Goal: Information Seeking & Learning: Check status

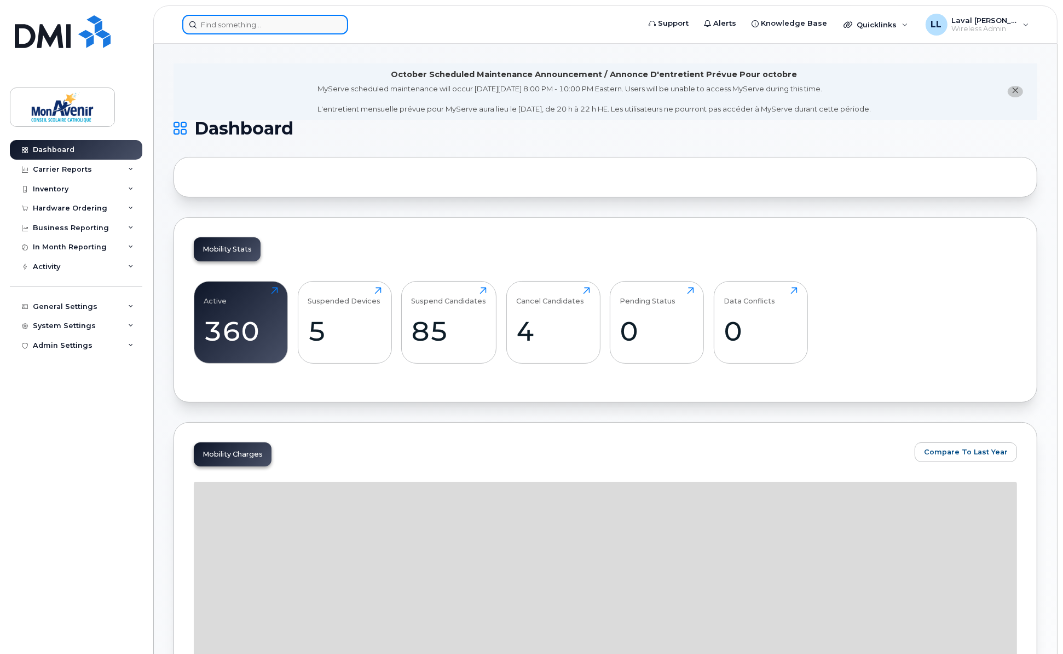
click at [230, 22] on input at bounding box center [265, 25] width 166 height 20
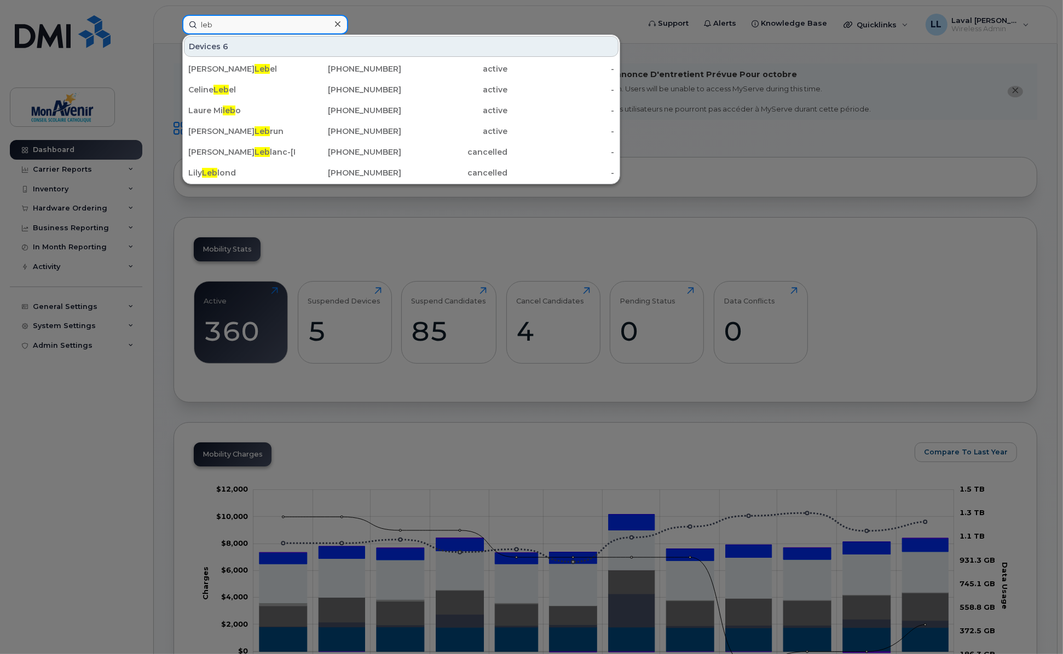
type input "leb"
click at [339, 20] on icon at bounding box center [337, 24] width 5 height 9
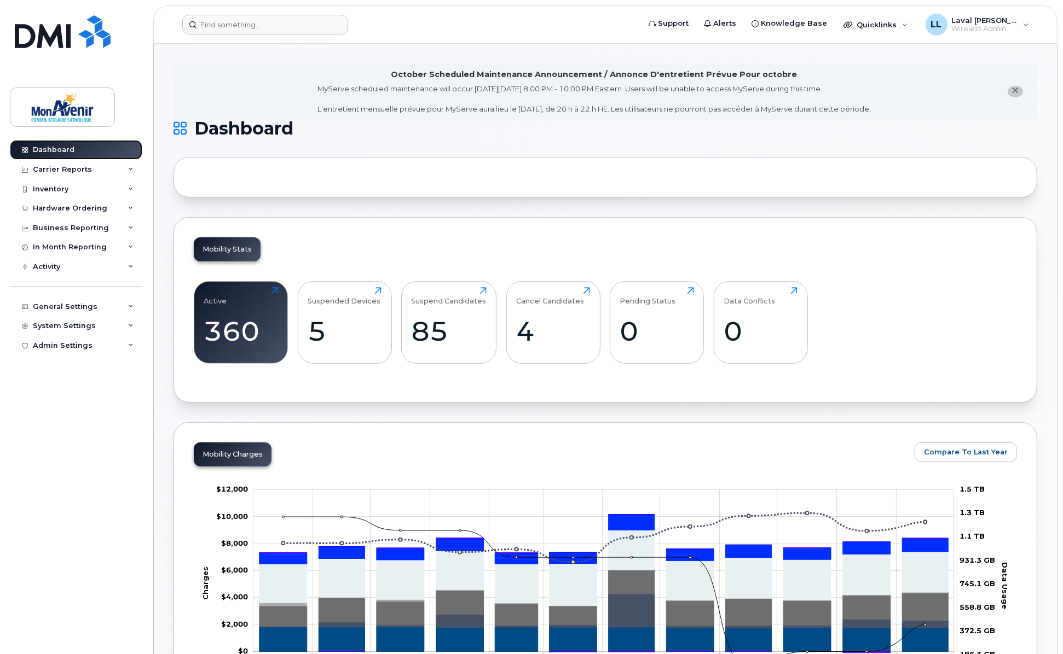
click at [57, 143] on link "Dashboard" at bounding box center [76, 150] width 132 height 20
click at [324, 335] on div "5" at bounding box center [345, 331] width 74 height 32
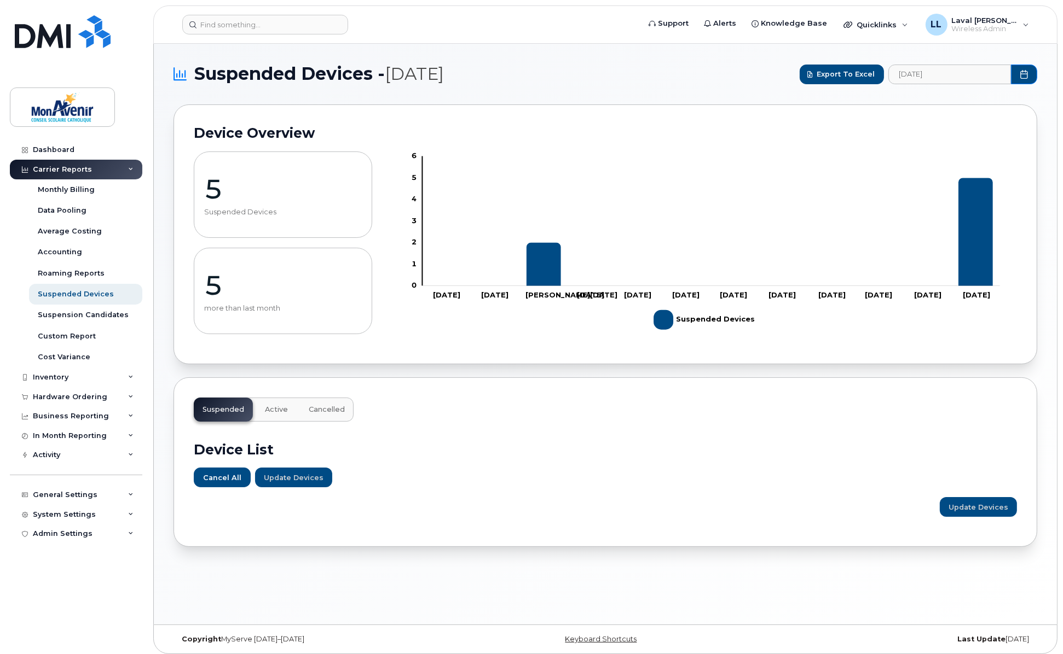
scroll to position [5, 0]
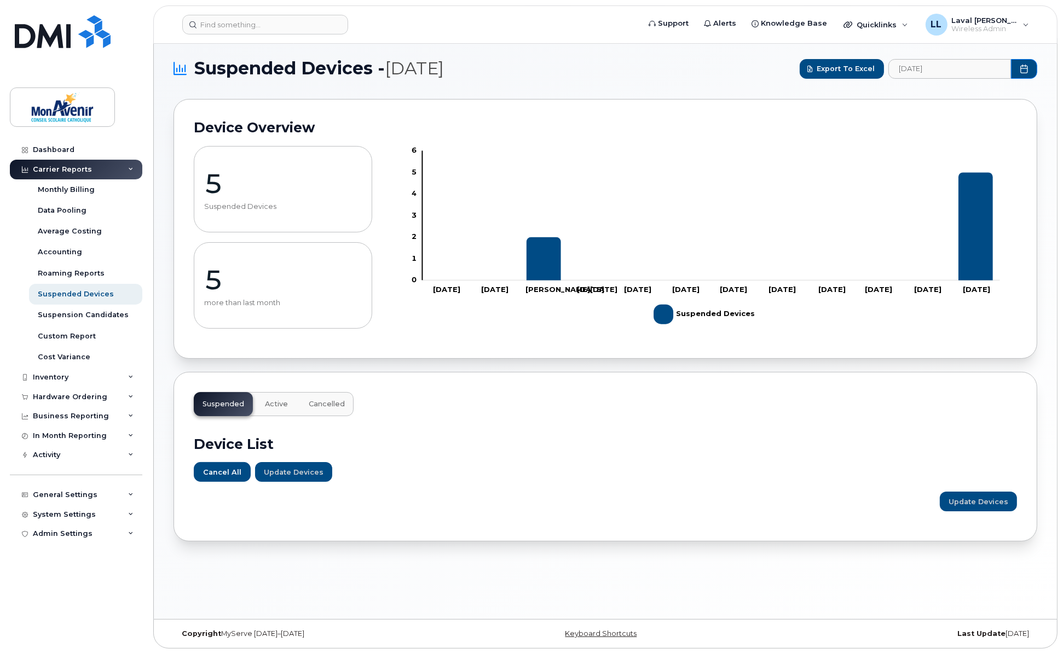
click at [217, 201] on div "5 Suspended Devices" at bounding box center [283, 189] width 178 height 86
click at [267, 404] on span "Active" at bounding box center [276, 404] width 23 height 9
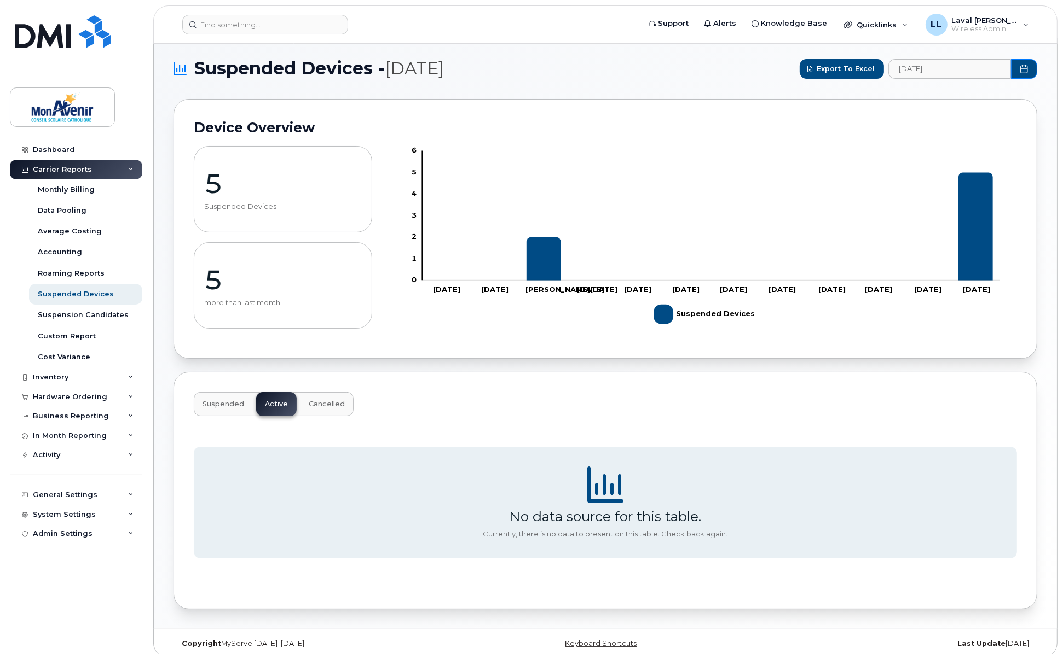
click at [266, 72] on span "Suspended Devices - September 2025" at bounding box center [319, 68] width 250 height 21
click at [77, 167] on div "Carrier Reports" at bounding box center [62, 169] width 59 height 9
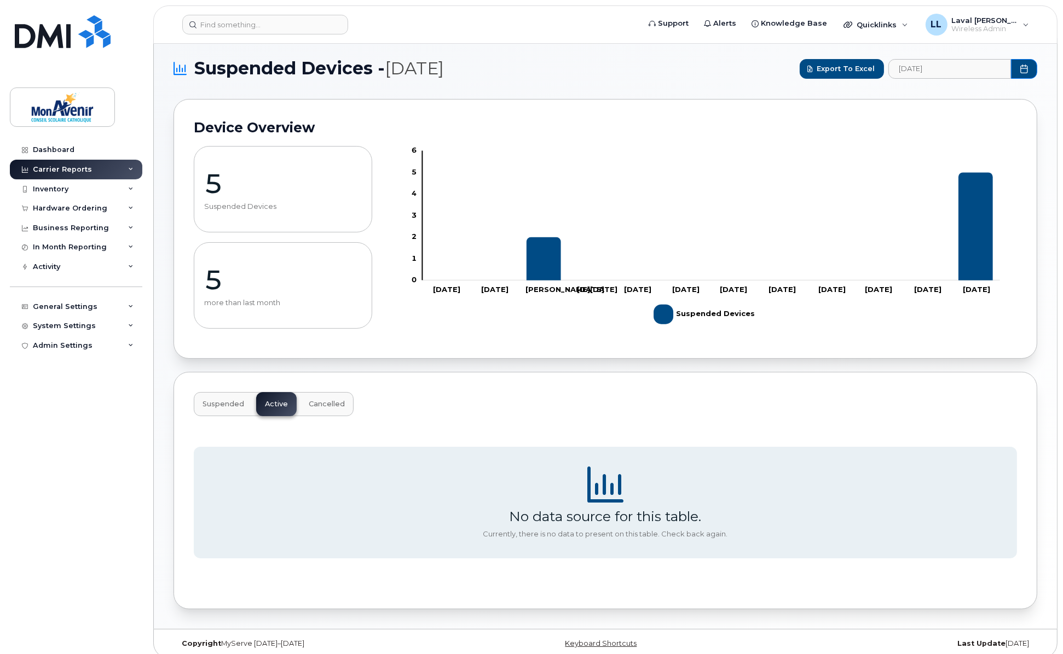
click at [57, 171] on div "Carrier Reports" at bounding box center [62, 169] width 59 height 9
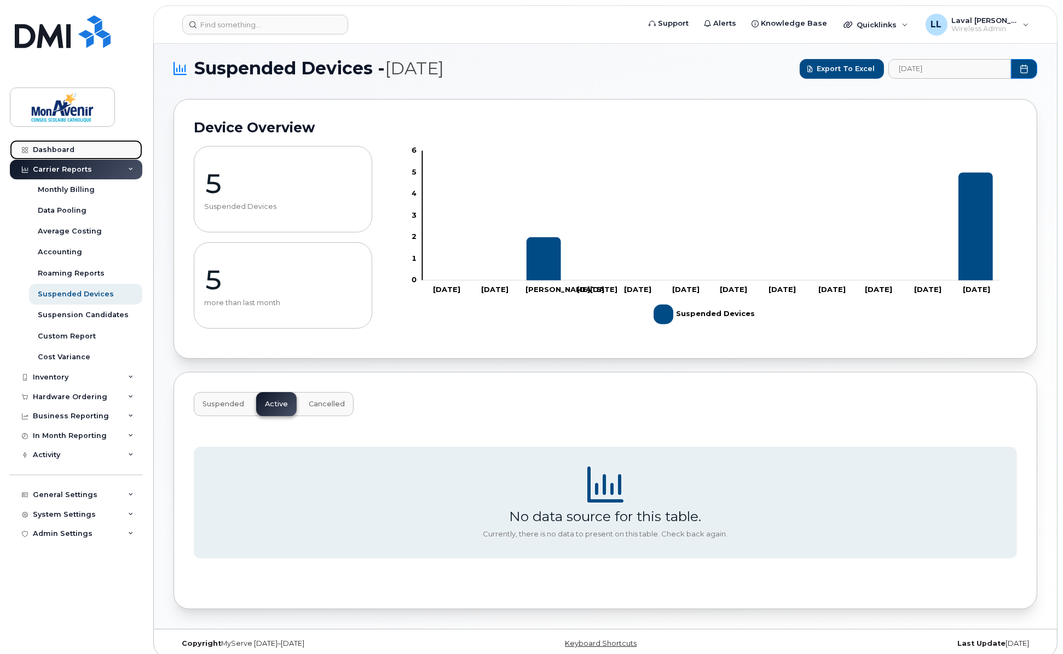
click at [61, 148] on div "Dashboard" at bounding box center [54, 150] width 42 height 9
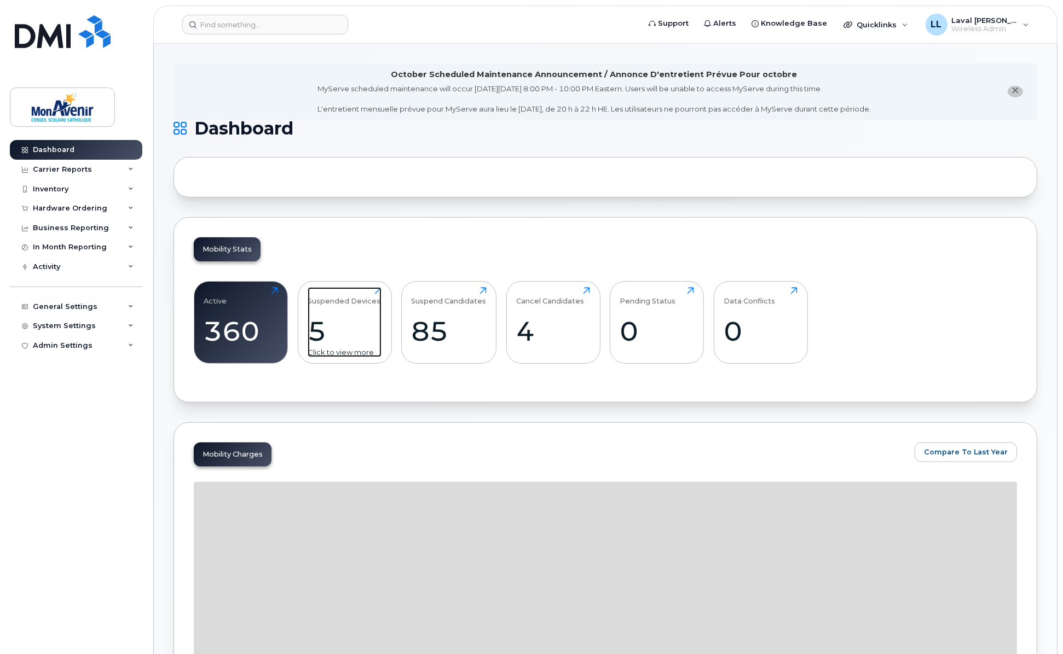
click at [338, 345] on div "5" at bounding box center [345, 331] width 74 height 32
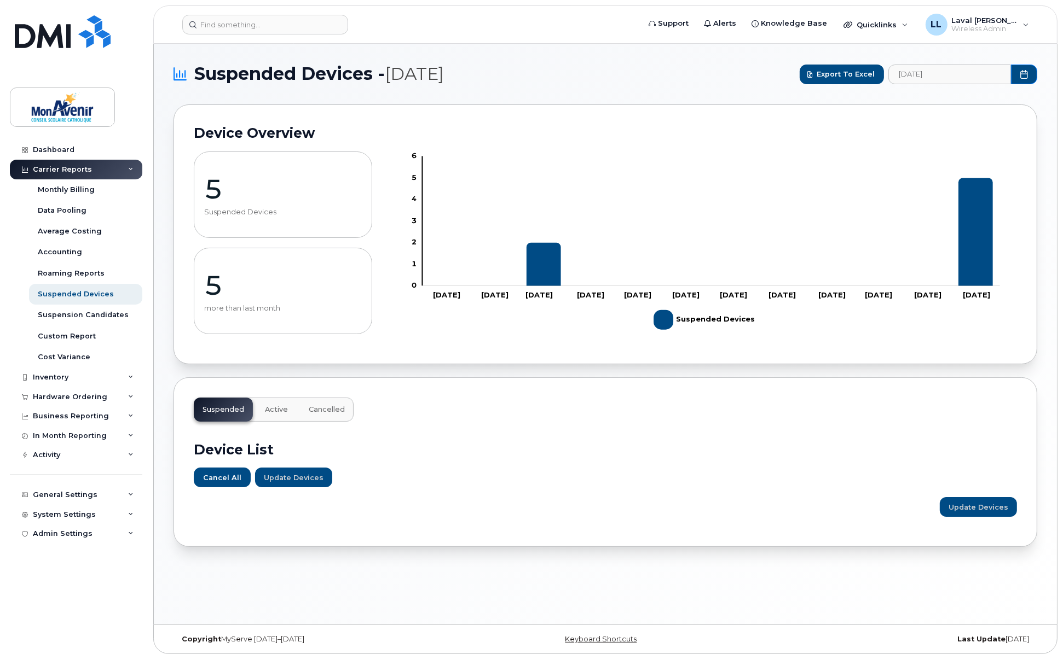
scroll to position [5, 0]
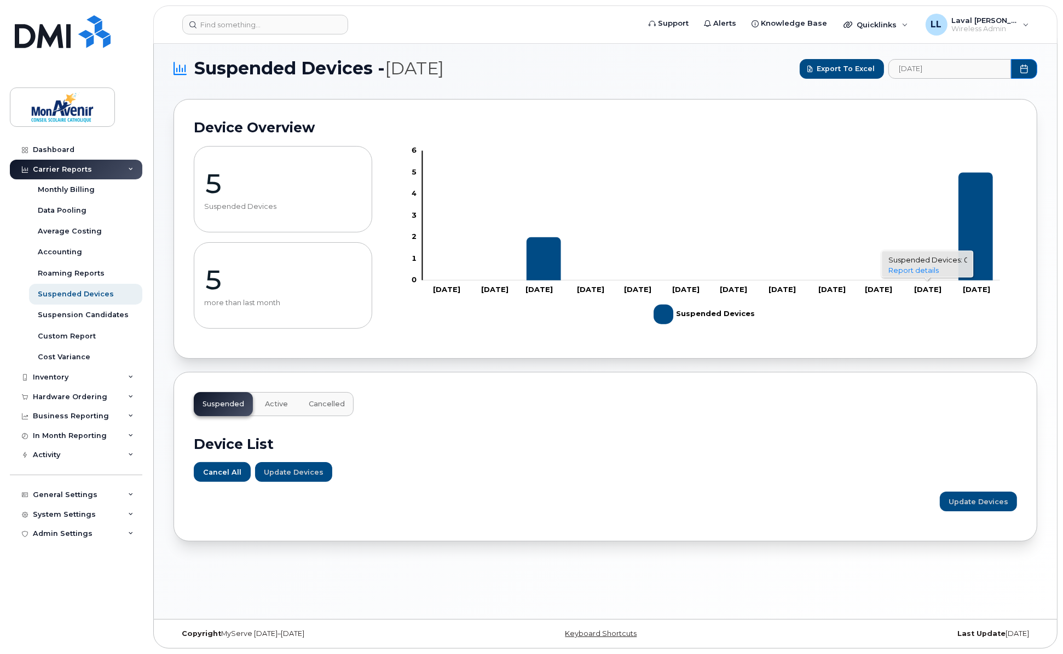
click at [950, 239] on rect "Chart" at bounding box center [711, 216] width 578 height 130
click at [972, 241] on icon "5 2025-10-01" at bounding box center [976, 227] width 34 height 108
click at [967, 219] on link "Report details" at bounding box center [957, 216] width 50 height 9
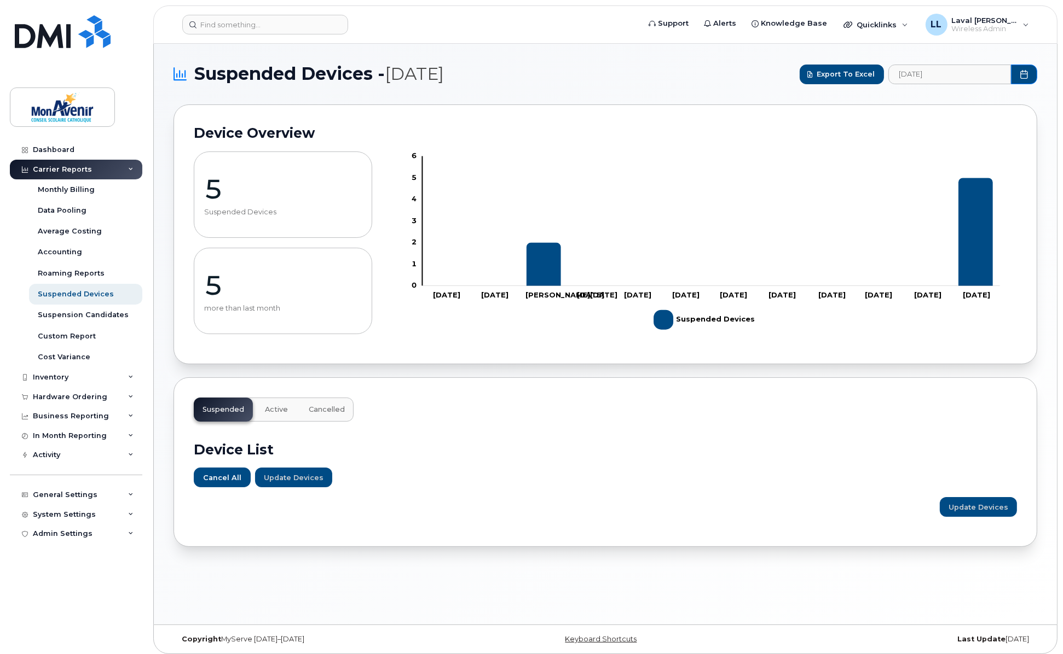
scroll to position [5, 0]
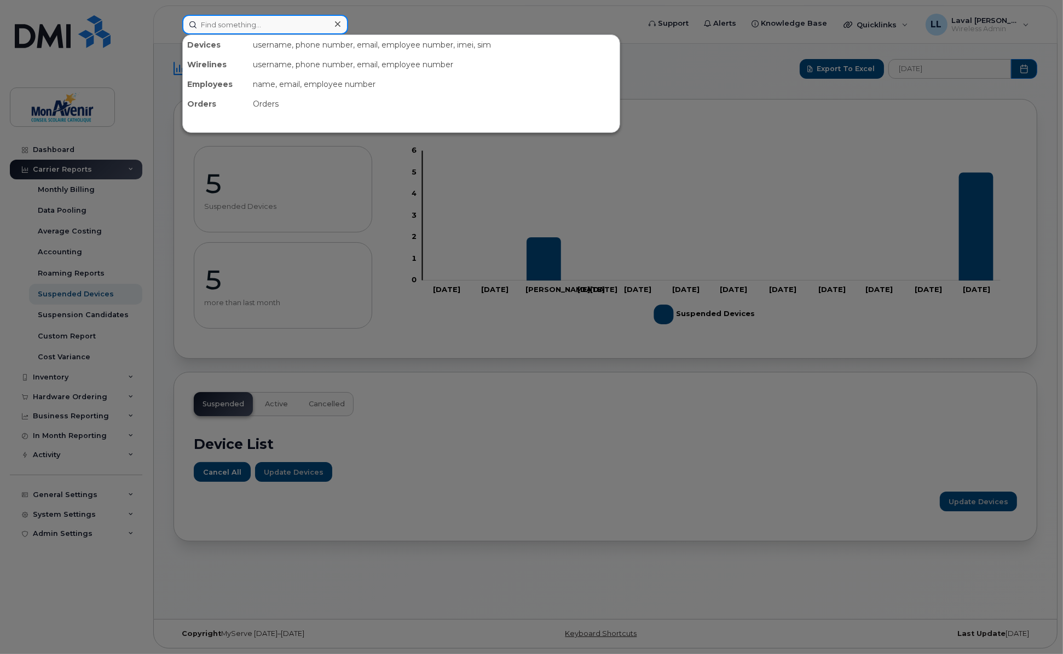
click at [237, 25] on input at bounding box center [265, 25] width 166 height 20
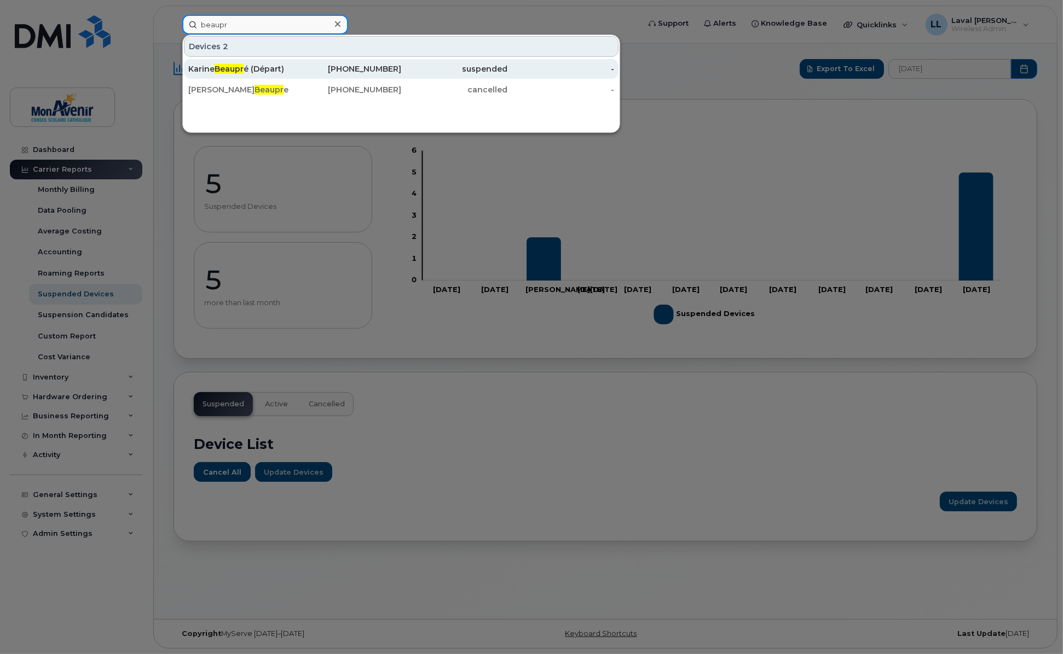
type input "beaupr"
click at [228, 65] on span "Beaupr" at bounding box center [228, 69] width 29 height 10
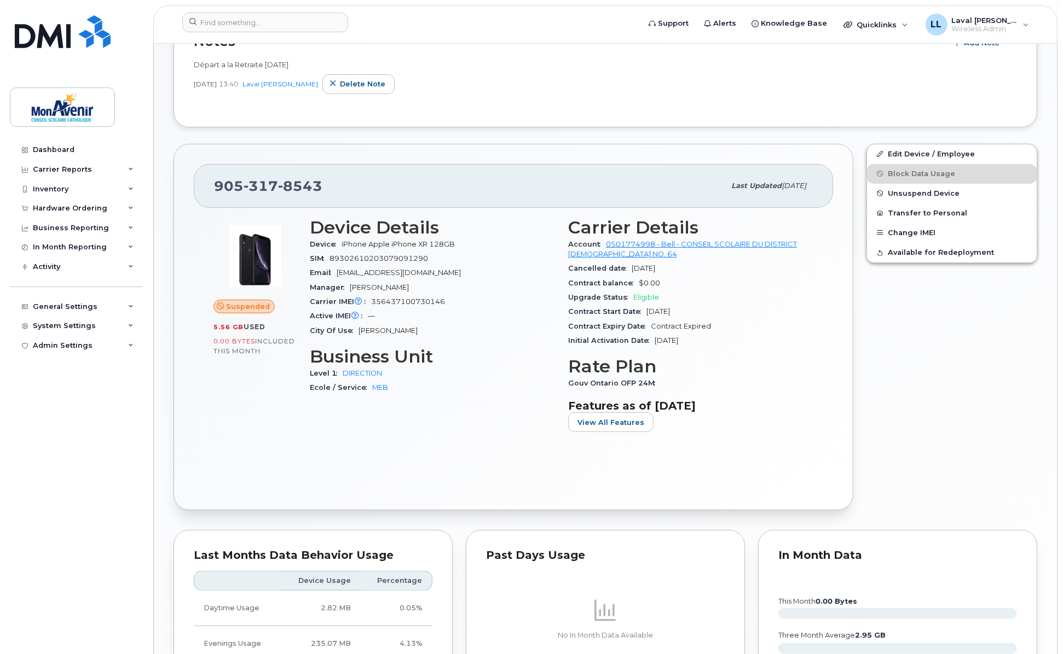
scroll to position [425, 0]
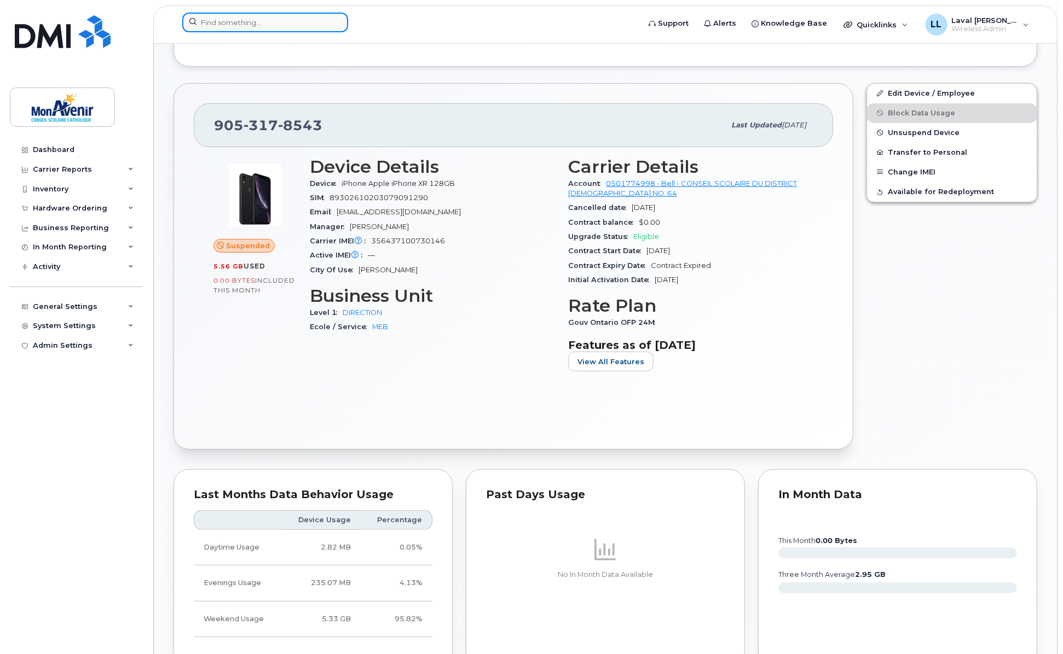
click at [227, 20] on input at bounding box center [265, 23] width 166 height 20
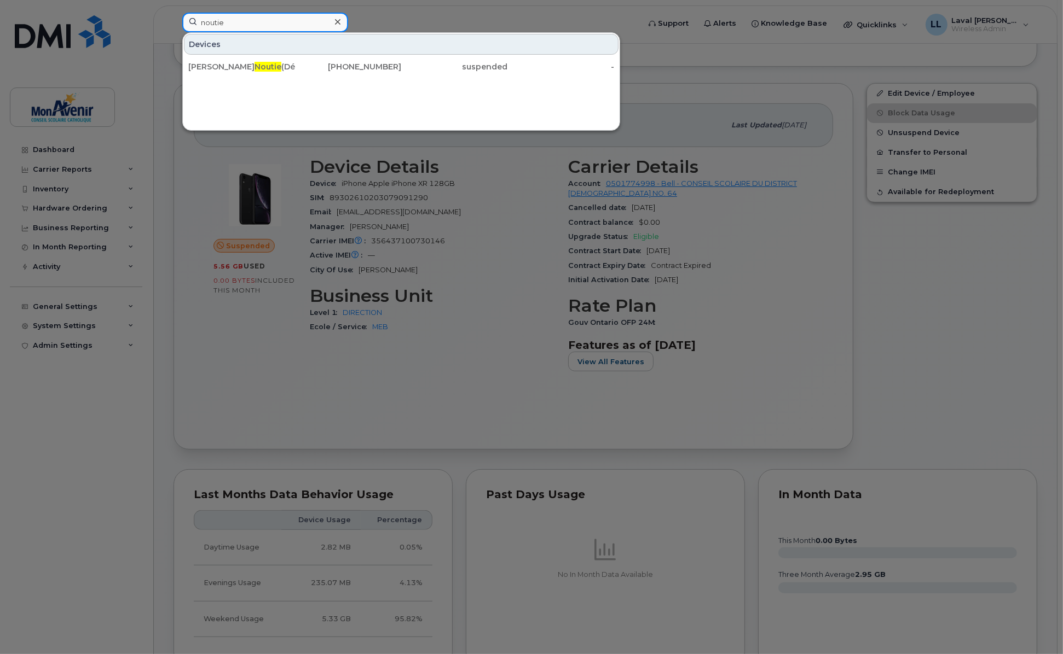
type input "noutie"
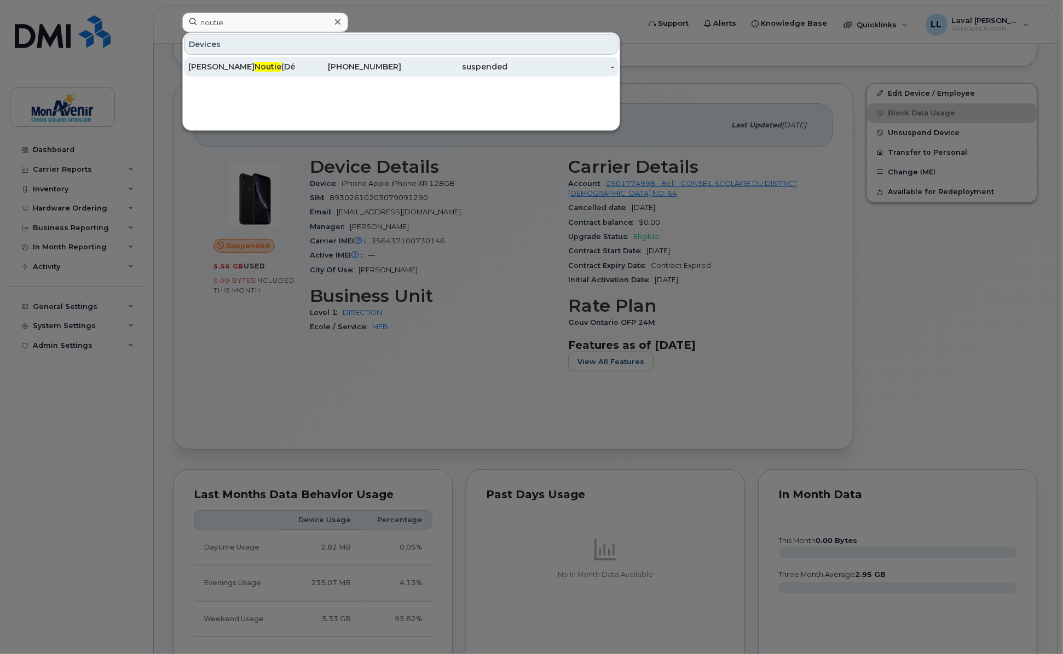
click at [254, 62] on span "Noutie" at bounding box center [267, 67] width 27 height 10
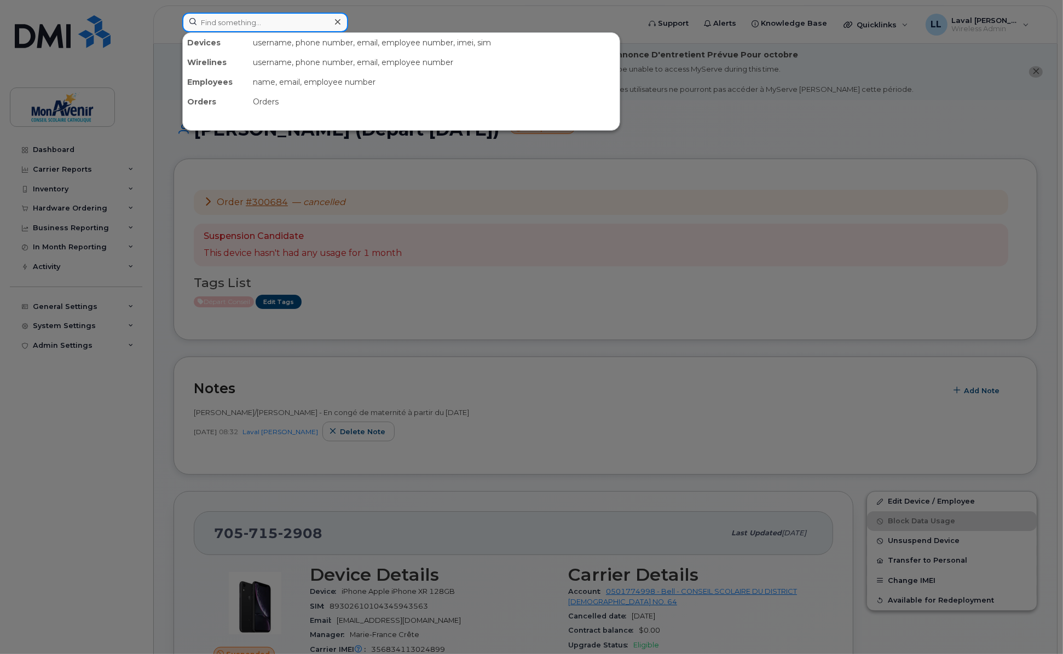
click at [230, 19] on input at bounding box center [265, 23] width 166 height 20
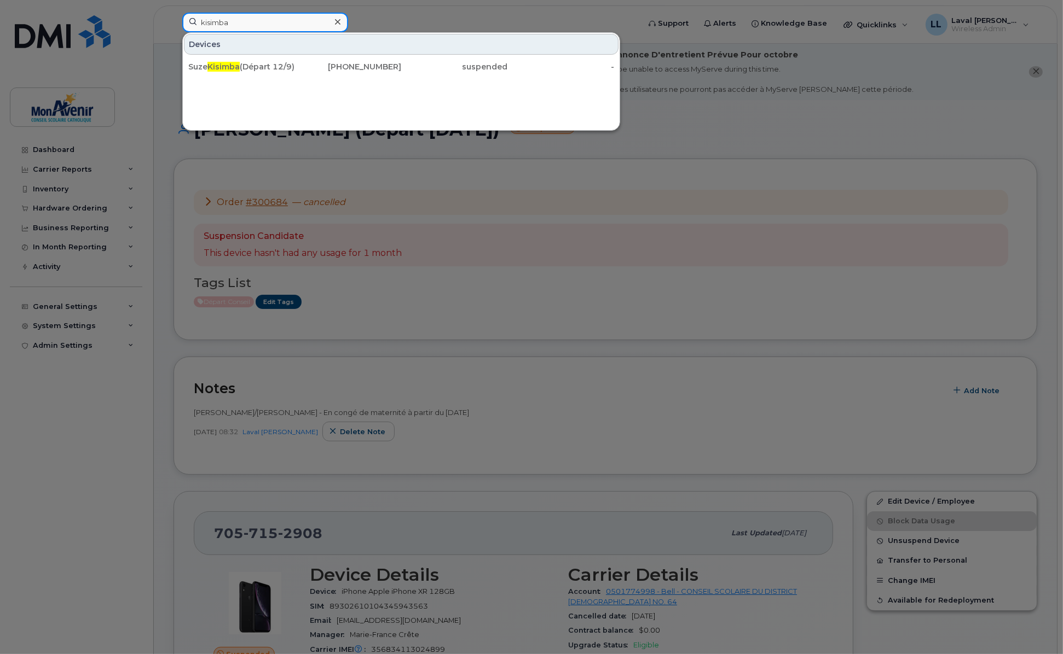
type input "kisimba"
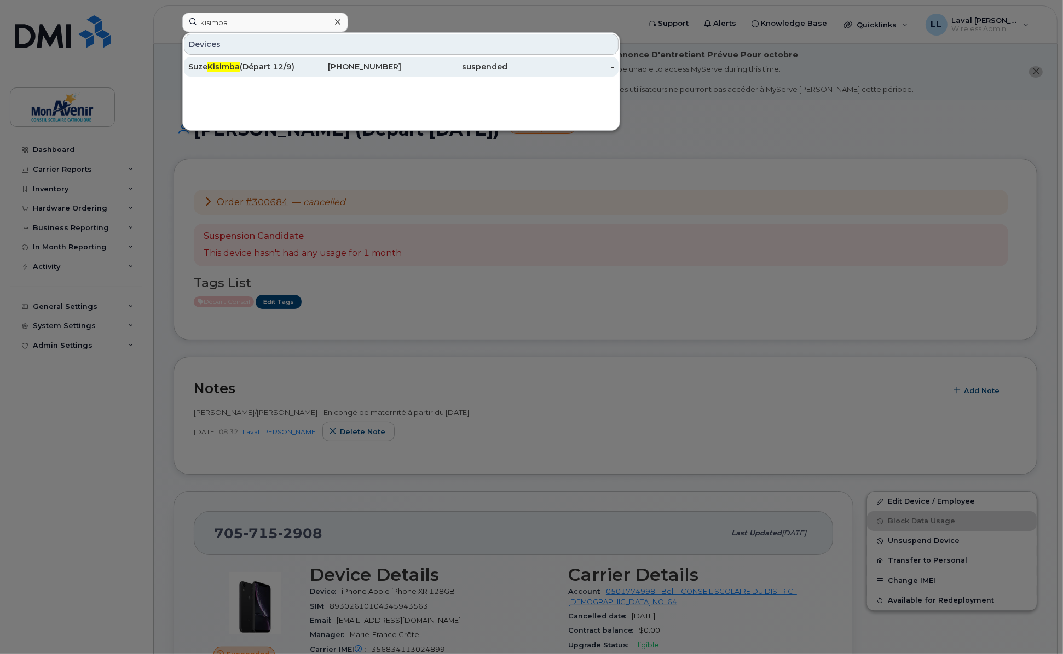
click at [223, 64] on span "Kisimba" at bounding box center [223, 67] width 32 height 10
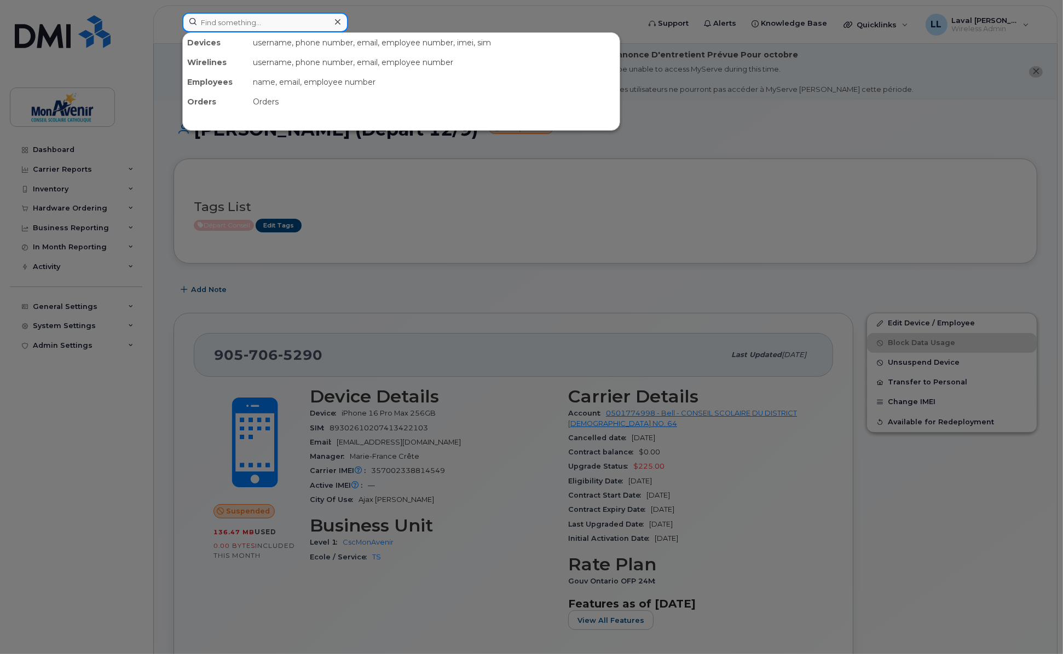
click at [238, 24] on input at bounding box center [265, 23] width 166 height 20
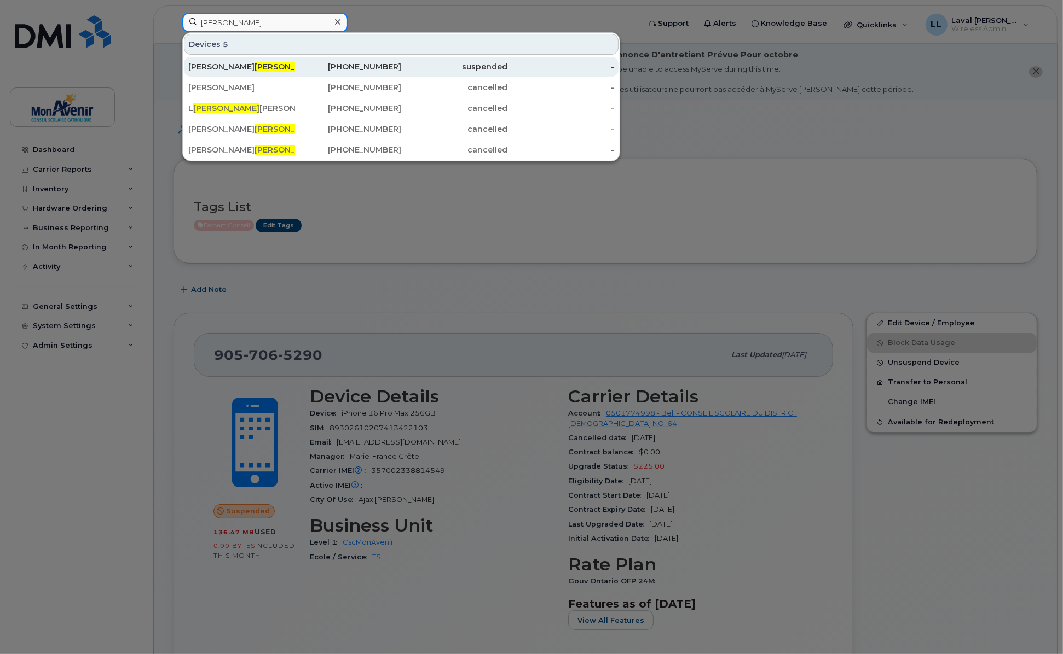
type input "orr"
click at [234, 72] on div "Lisa Orr" at bounding box center [241, 66] width 107 height 11
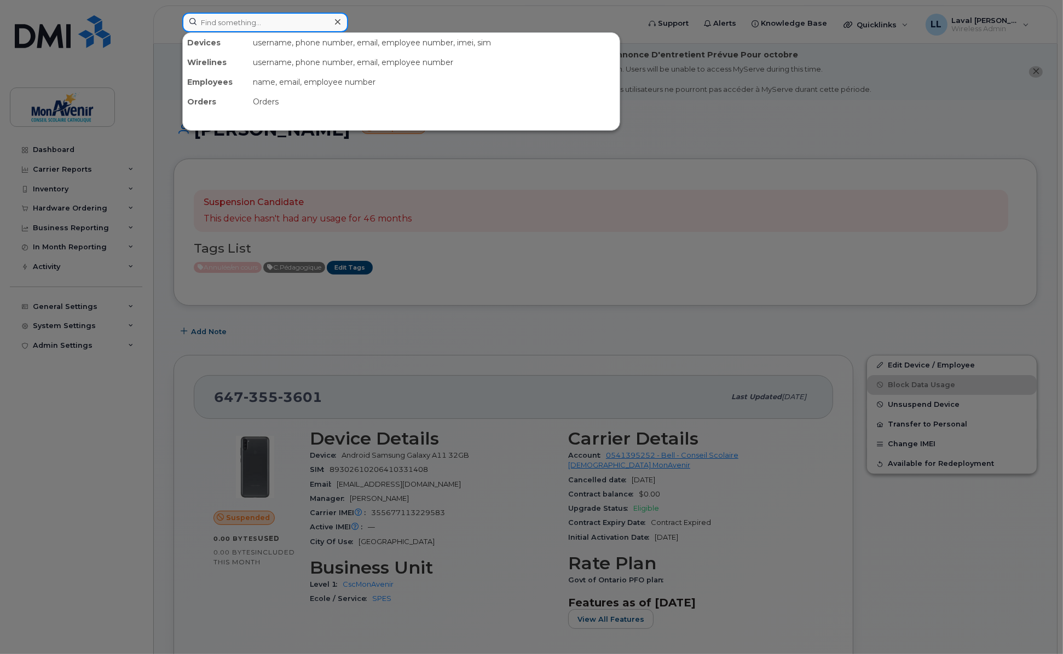
click at [248, 22] on input at bounding box center [265, 23] width 166 height 20
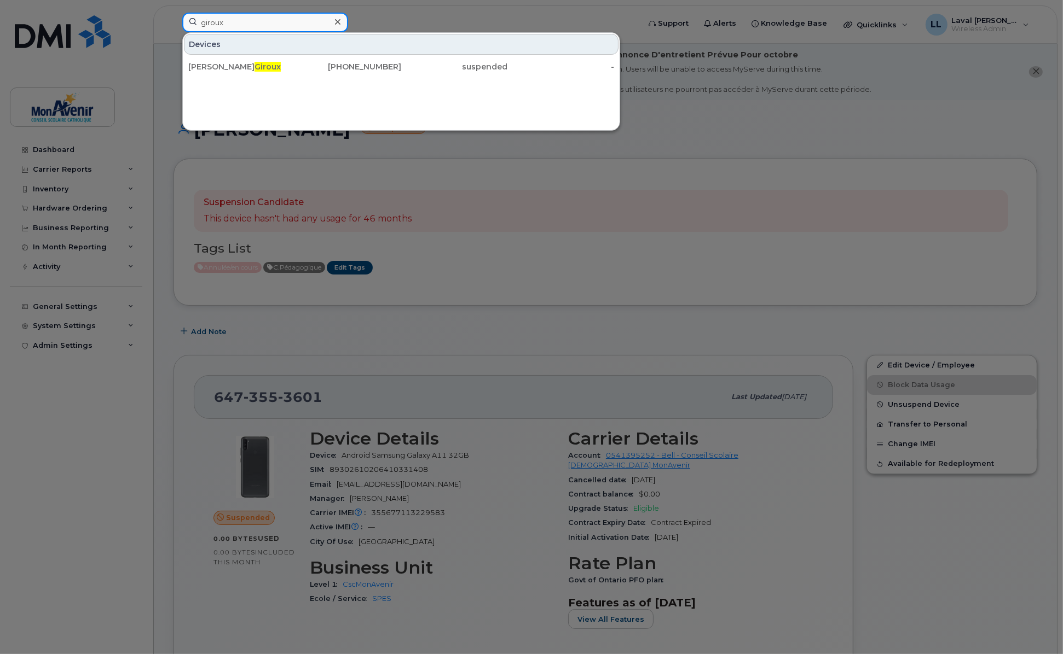
type input "giroux"
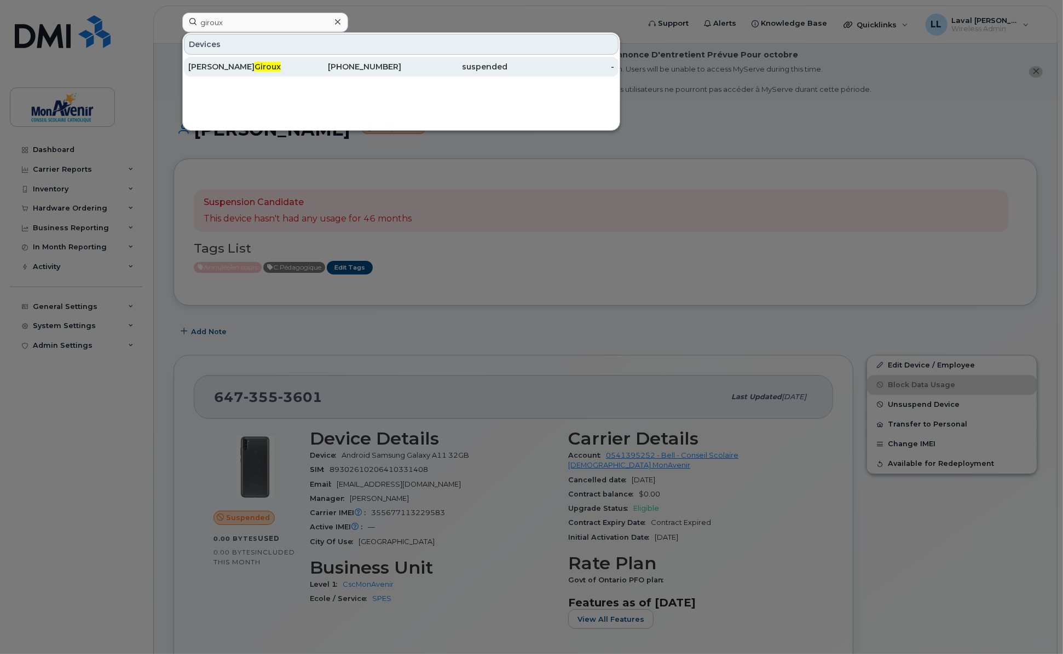
click at [258, 75] on div "Nathalie Giroux" at bounding box center [241, 67] width 107 height 20
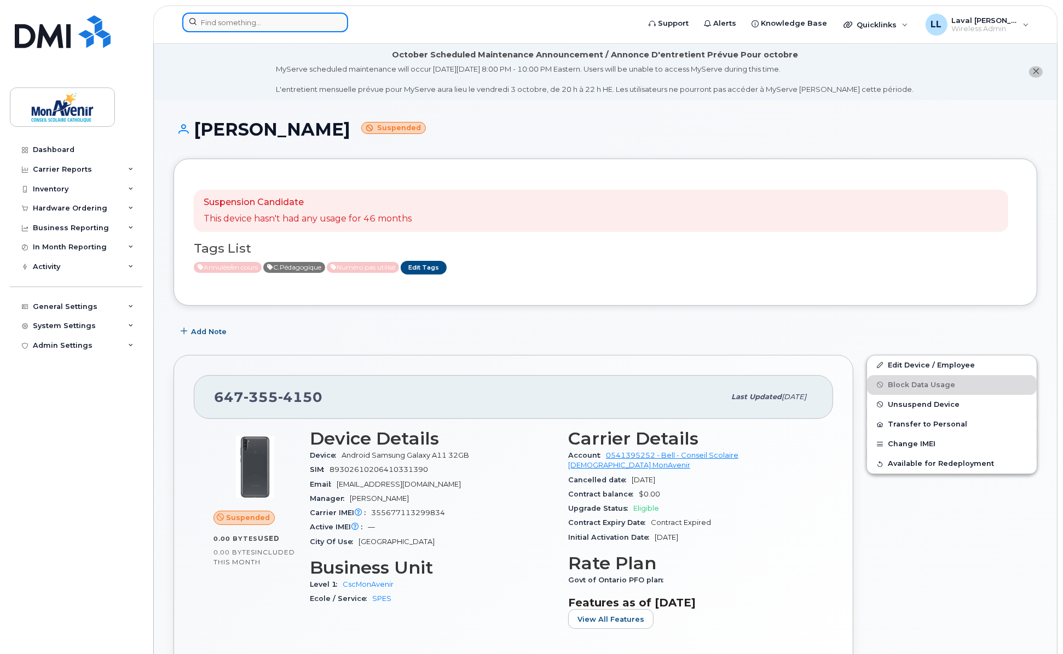
click at [225, 20] on input at bounding box center [265, 23] width 166 height 20
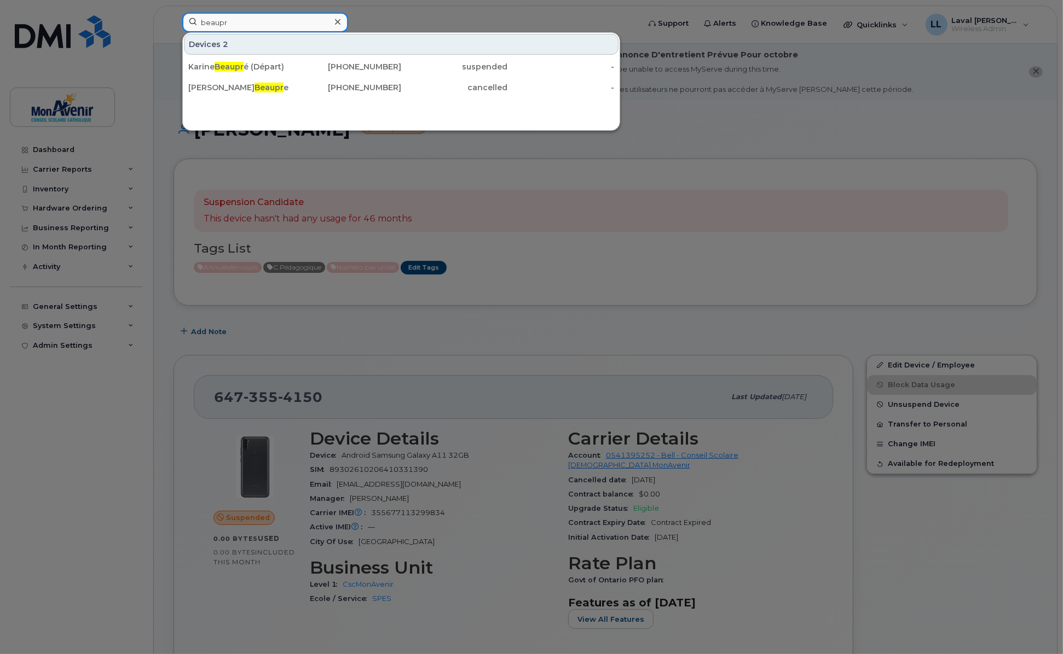
type input "beaupr"
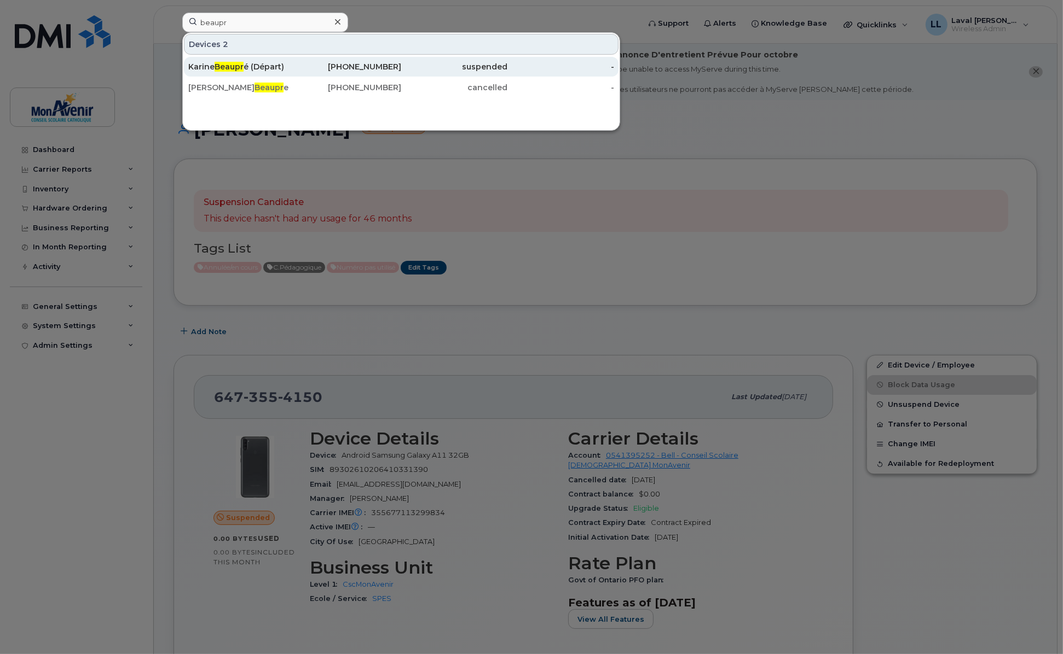
click at [209, 65] on div "Karine Beaupr é (Départ)" at bounding box center [241, 66] width 107 height 11
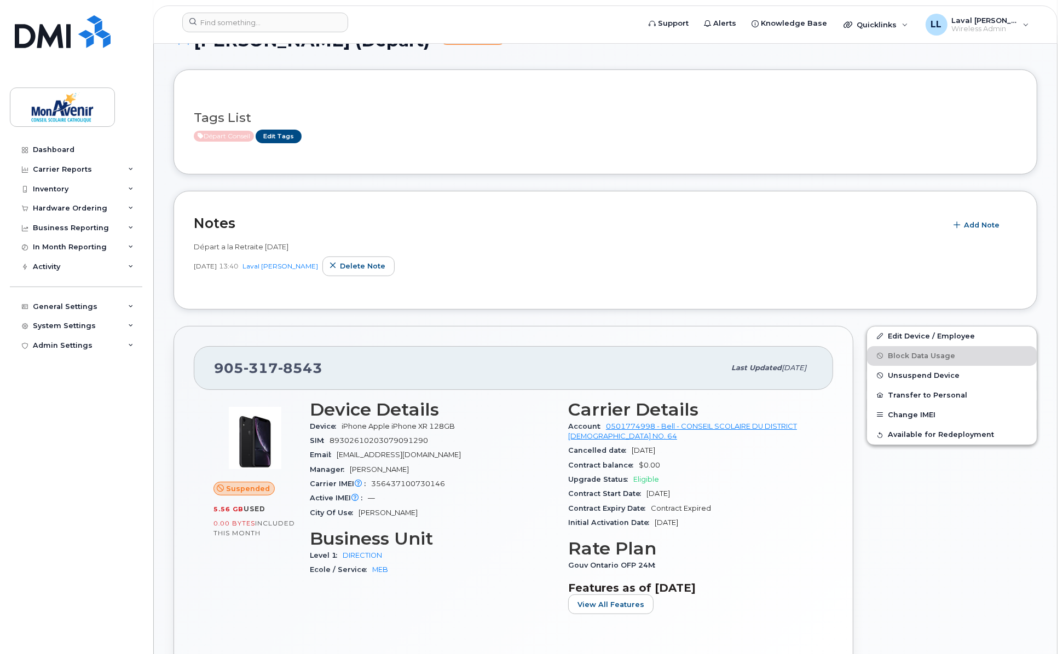
scroll to position [243, 0]
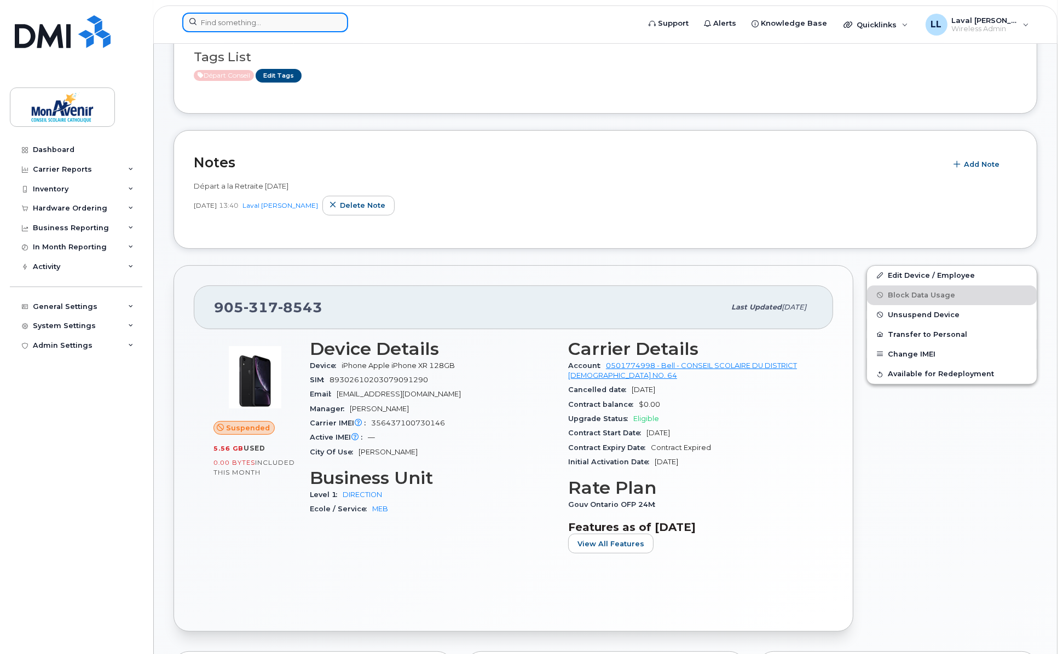
click at [239, 22] on input at bounding box center [265, 23] width 166 height 20
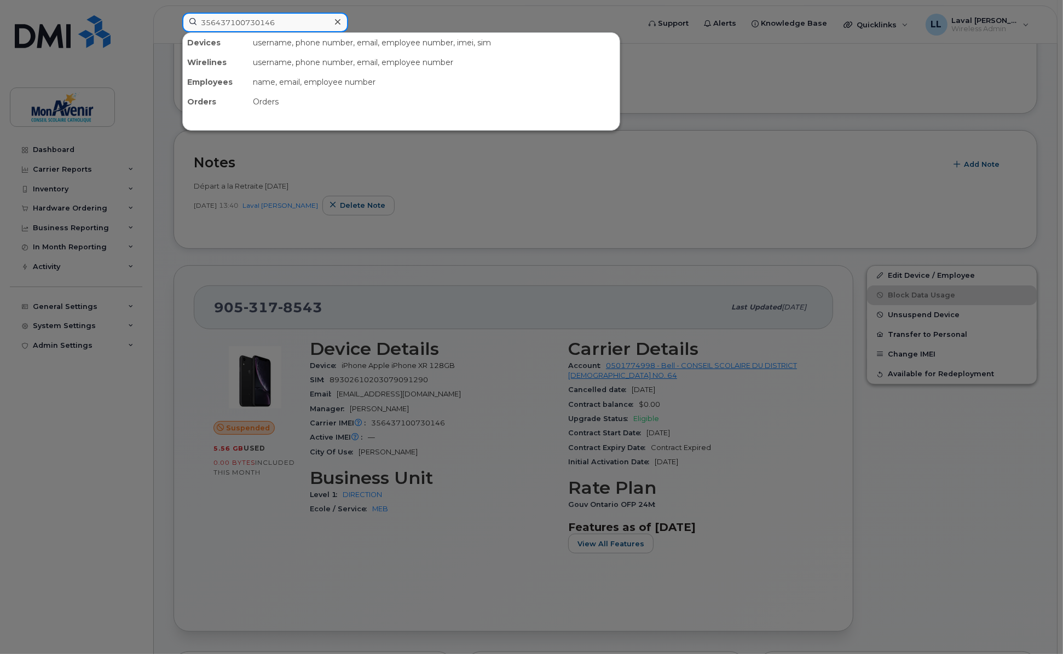
type input "356437100730146"
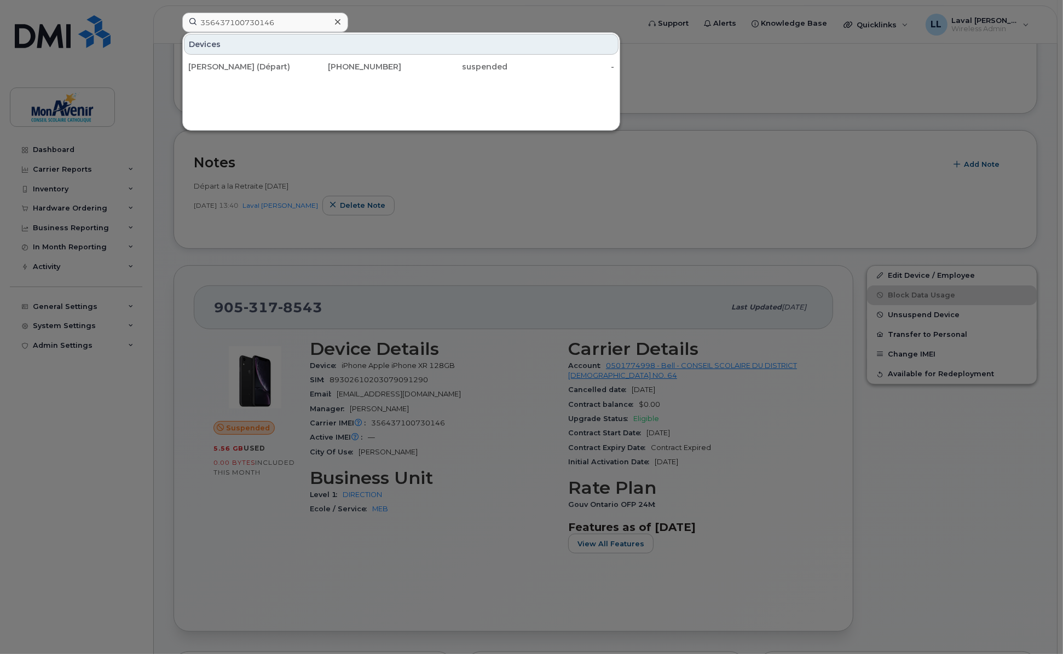
click at [473, 583] on div at bounding box center [531, 327] width 1063 height 654
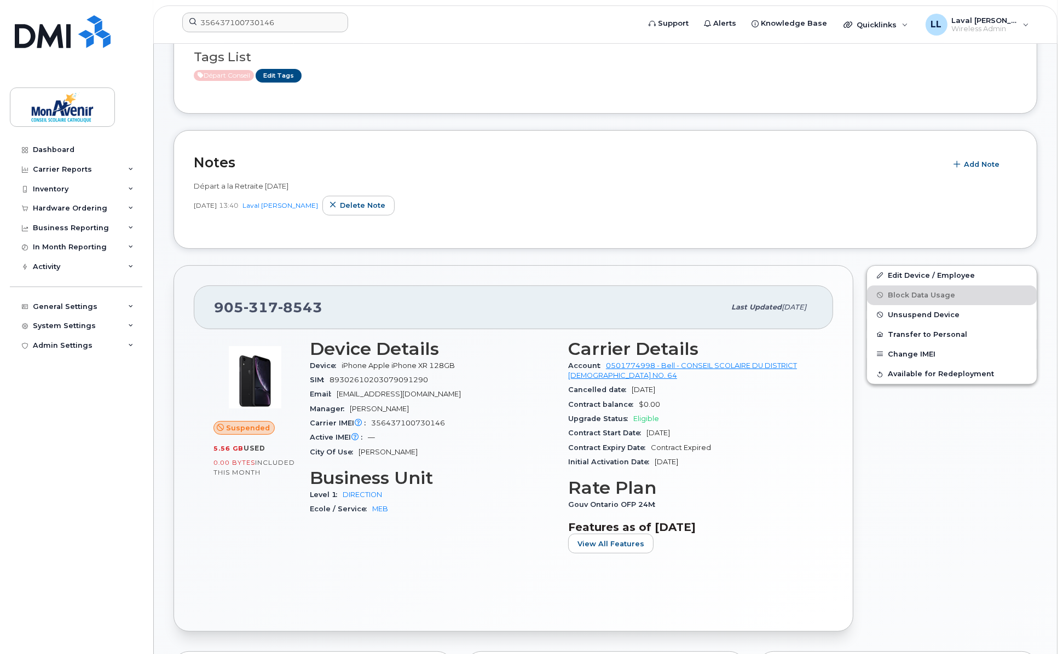
click at [486, 263] on div "905 317 8543 Last updated Oct 01, 2025 Suspended 5.56 GB  used 0.00 Bytes  incl…" at bounding box center [513, 449] width 693 height 380
click at [59, 149] on div "Dashboard" at bounding box center [54, 150] width 42 height 9
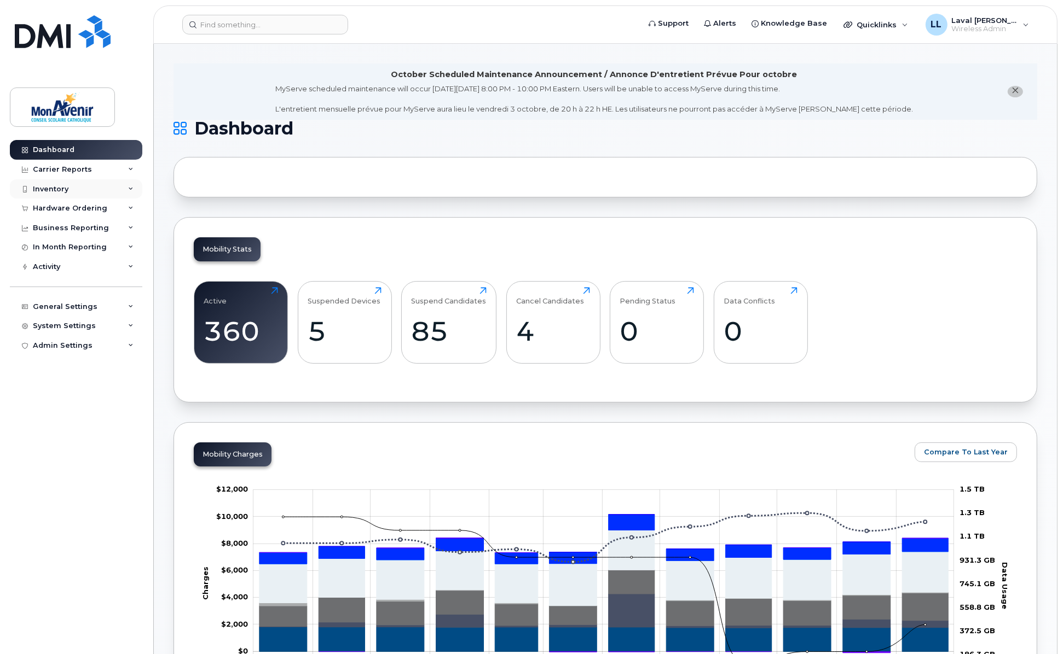
click at [57, 188] on div "Inventory" at bounding box center [51, 189] width 36 height 9
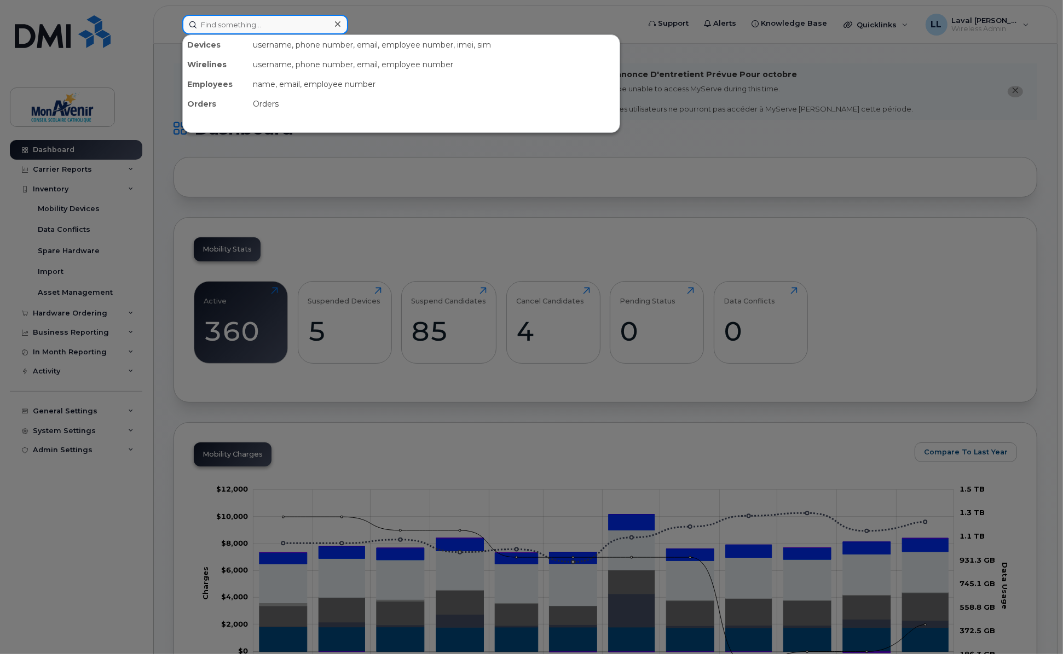
click at [225, 19] on input at bounding box center [265, 25] width 166 height 20
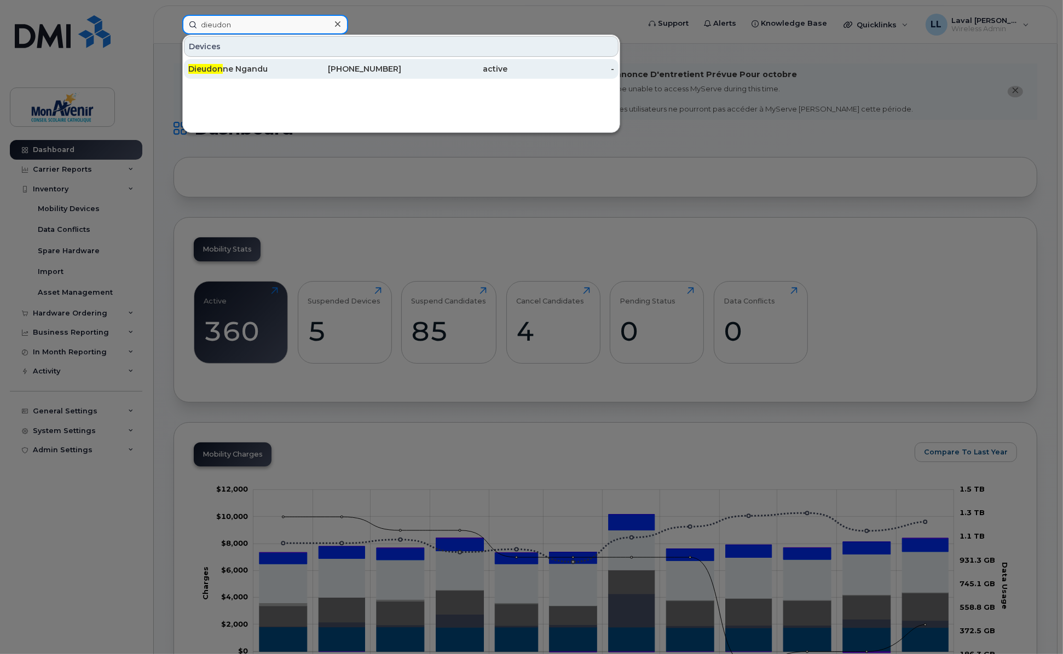
type input "dieudon"
click at [247, 68] on div "Dieudon ne Ngandu" at bounding box center [241, 68] width 107 height 11
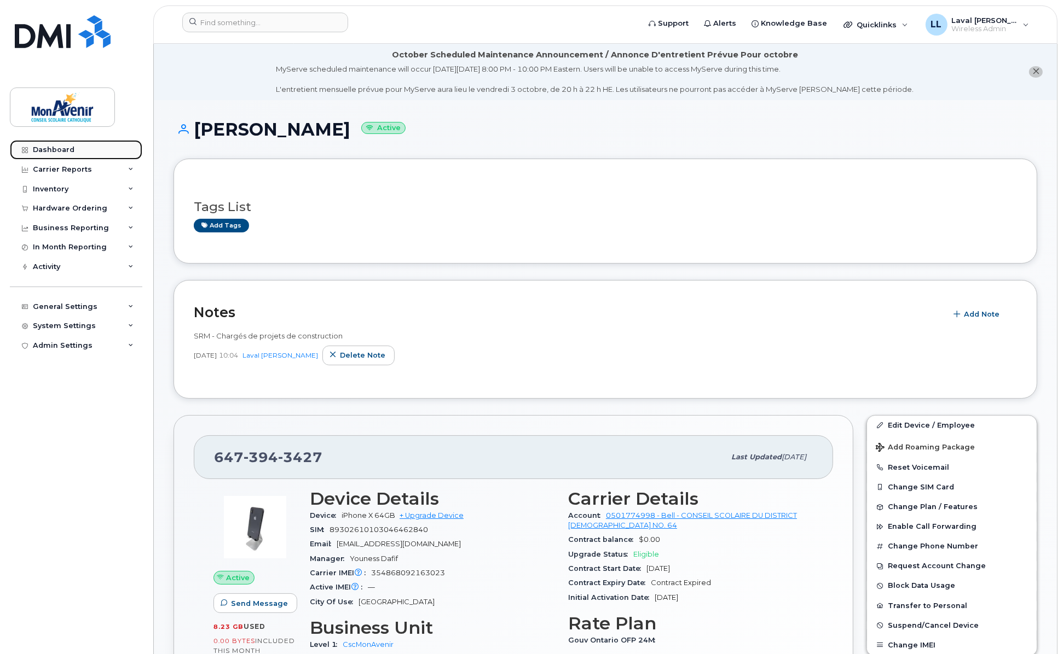
click at [49, 148] on div "Dashboard" at bounding box center [54, 150] width 42 height 9
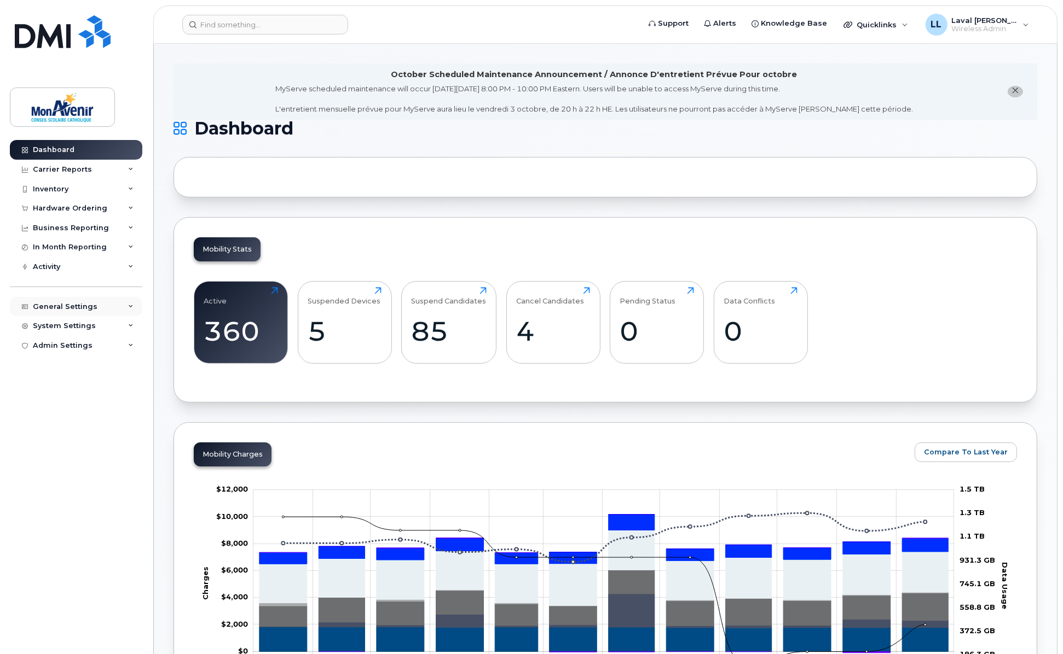
click at [66, 309] on div "General Settings" at bounding box center [65, 307] width 65 height 9
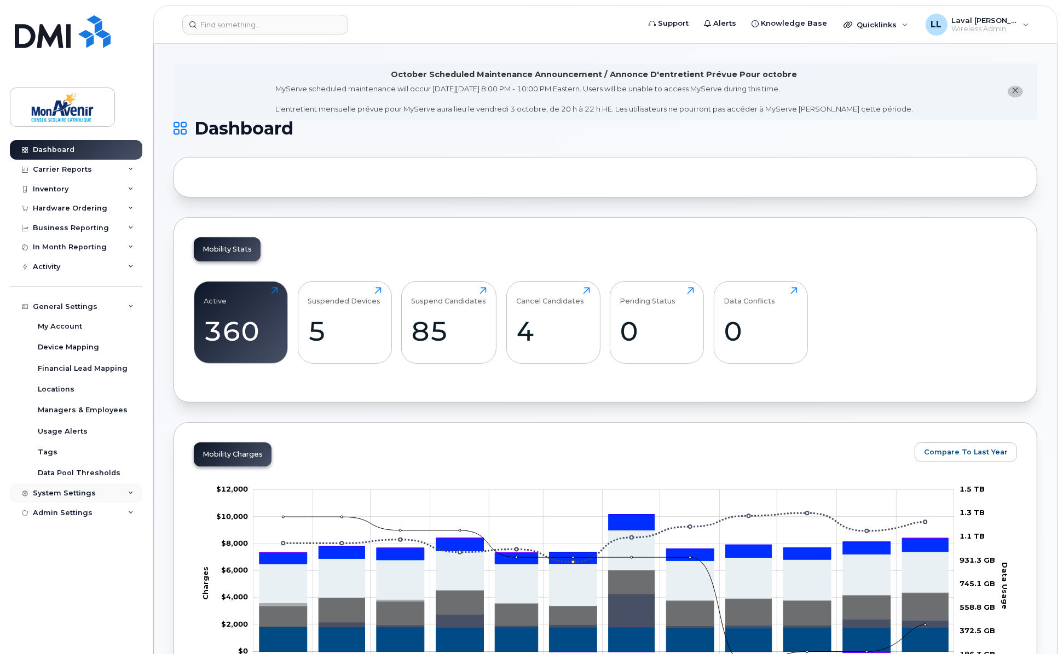
click at [54, 494] on div "System Settings" at bounding box center [64, 493] width 63 height 9
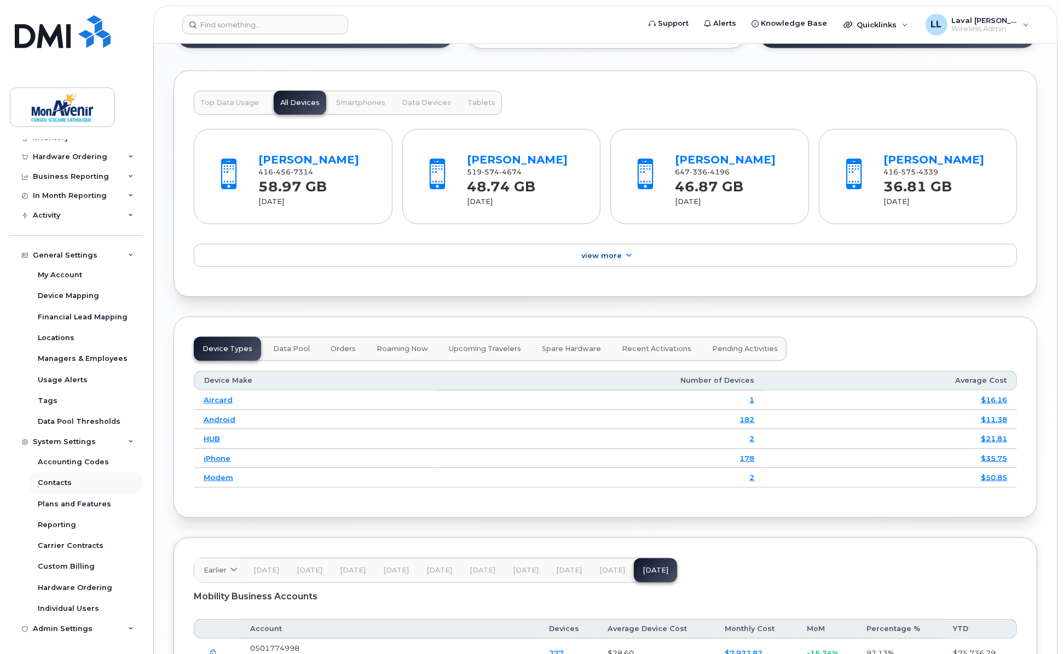
scroll to position [1130, 0]
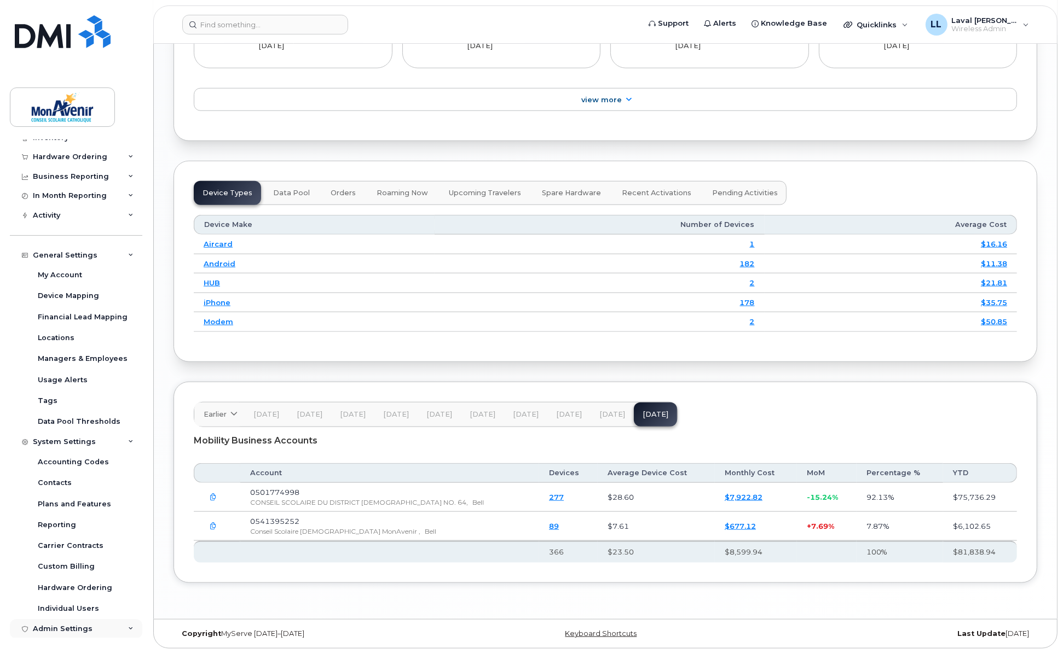
click at [71, 625] on div "Admin Settings" at bounding box center [63, 629] width 60 height 9
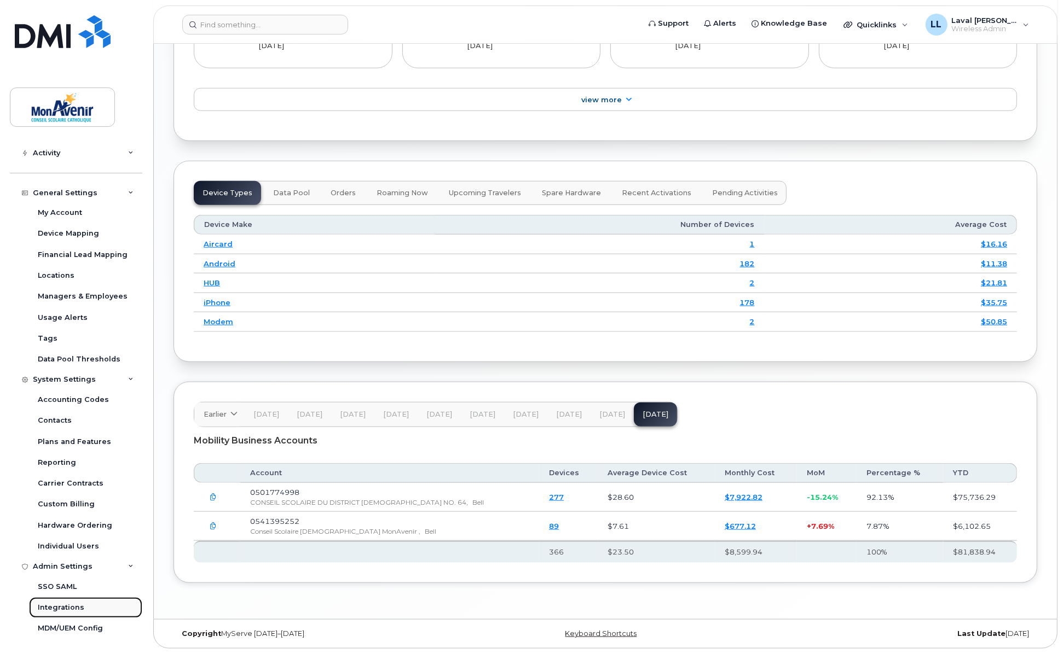
click at [64, 610] on div "Integrations" at bounding box center [61, 608] width 47 height 10
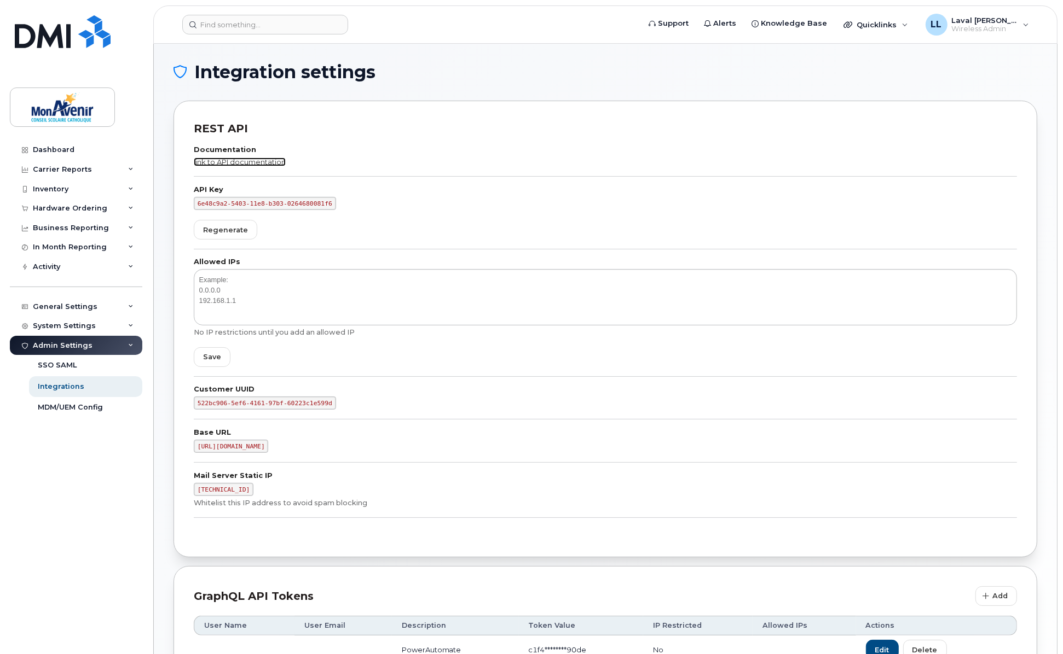
click at [249, 158] on link "link to API documentation" at bounding box center [240, 162] width 92 height 9
click at [56, 388] on div "Integrations" at bounding box center [61, 387] width 47 height 10
drag, startPoint x: 322, startPoint y: 202, endPoint x: 188, endPoint y: 206, distance: 133.5
click at [188, 205] on div "REST API Documentation link to API documentation API Key 6e48c9a2-5403-11e8-b30…" at bounding box center [604, 329] width 863 height 457
copy code "6e48c9a2-5403-11e8-b303-0264680081f6"
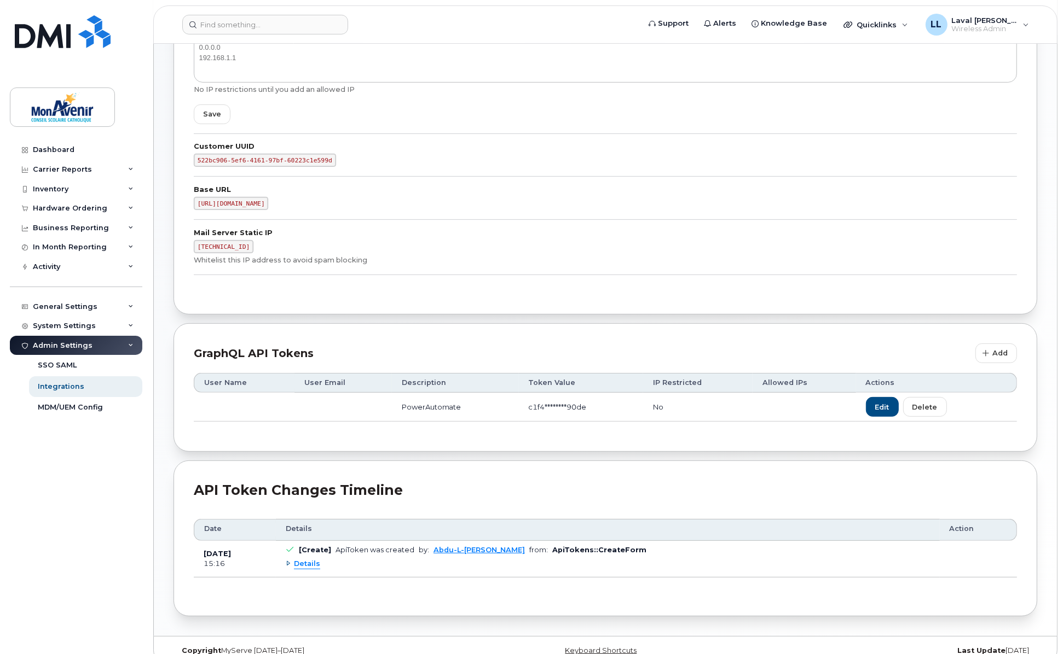
scroll to position [260, 0]
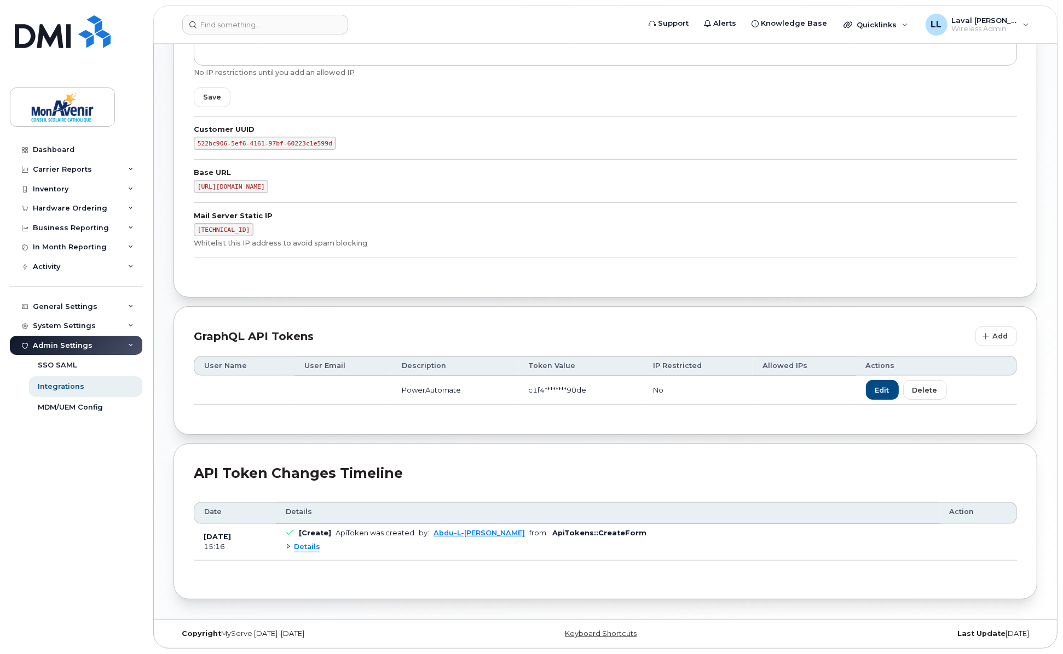
click at [107, 347] on div "Admin Settings" at bounding box center [76, 346] width 132 height 20
click at [123, 349] on div "Admin Settings" at bounding box center [76, 346] width 132 height 20
click at [65, 385] on div "Integrations" at bounding box center [61, 387] width 47 height 10
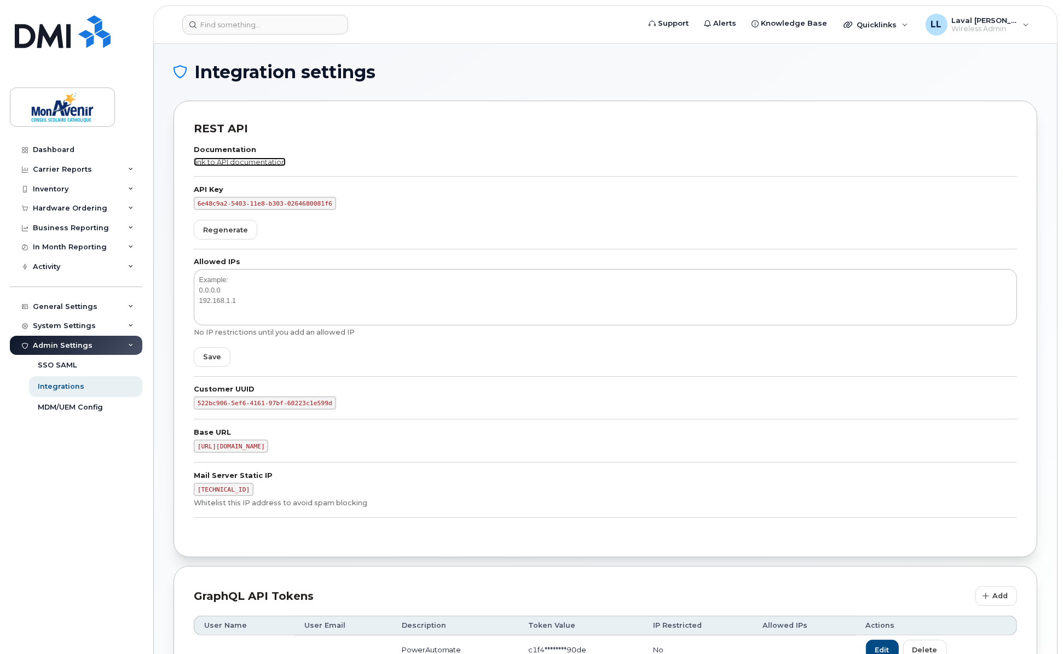
click at [242, 161] on link "link to API documentation" at bounding box center [240, 162] width 92 height 9
click at [63, 151] on div "Dashboard" at bounding box center [54, 150] width 42 height 9
click at [66, 208] on div "Hardware Ordering" at bounding box center [70, 208] width 74 height 9
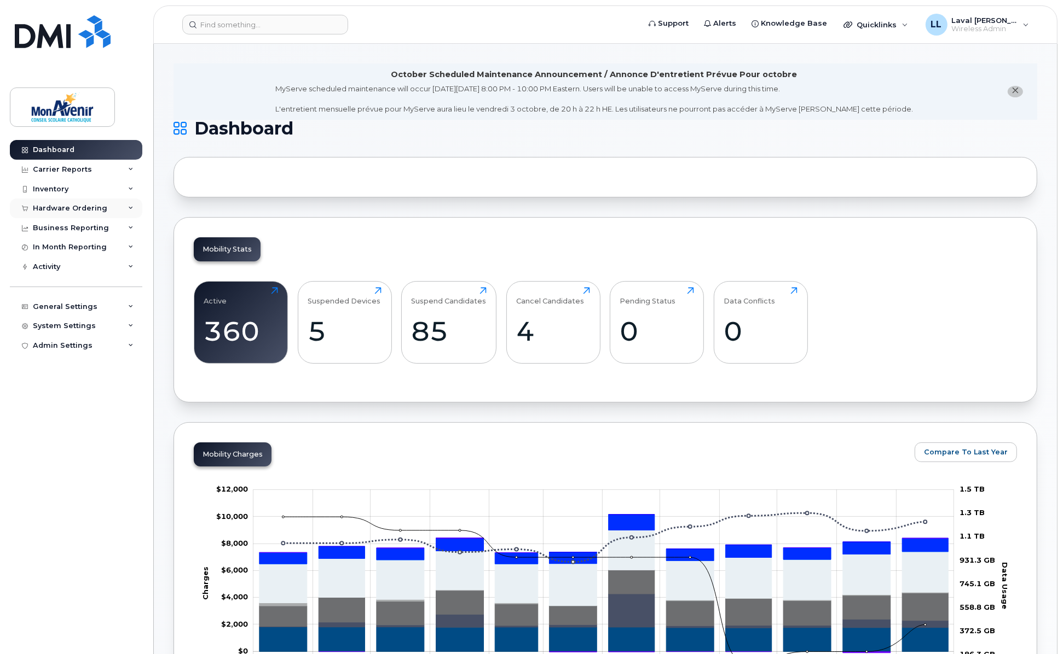
click at [61, 208] on div "Hardware Ordering" at bounding box center [70, 208] width 74 height 9
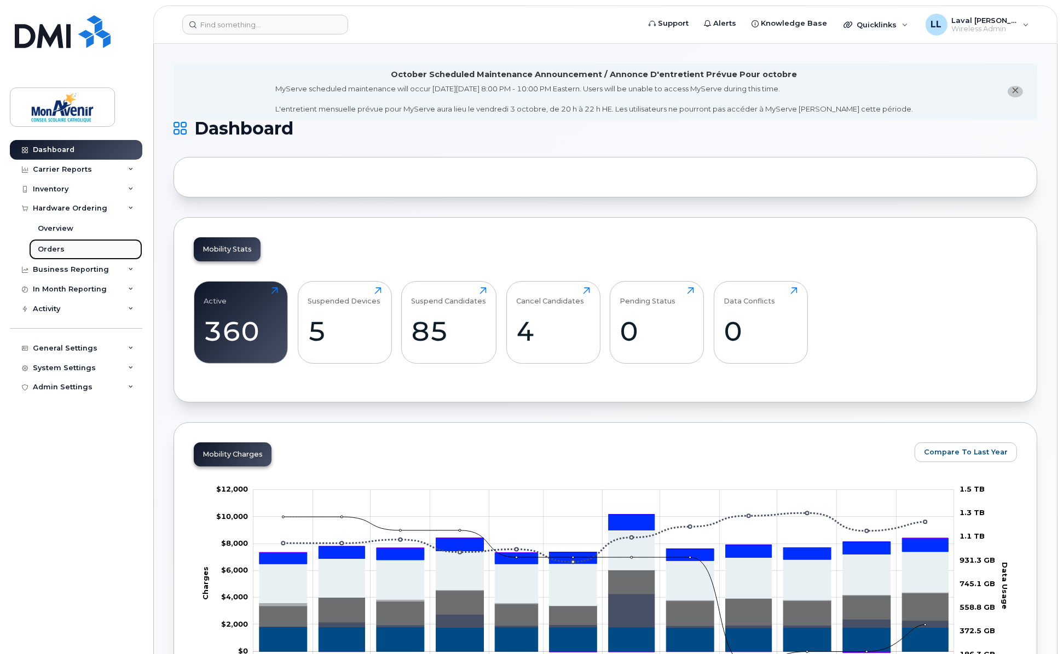
click at [55, 245] on div "Orders" at bounding box center [51, 250] width 27 height 10
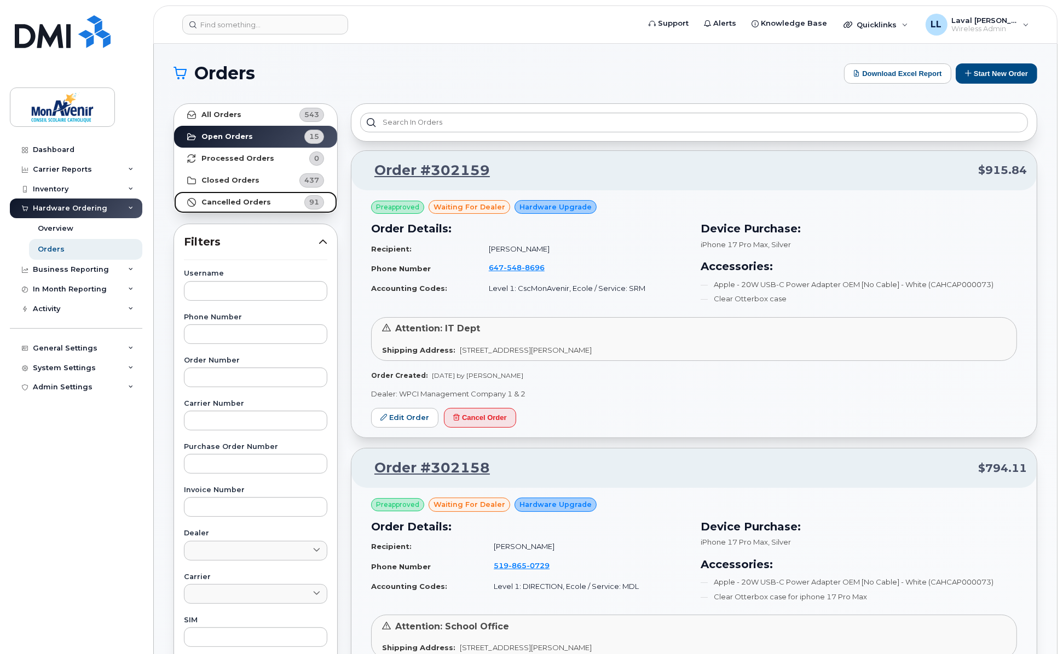
click at [237, 202] on strong "Cancelled Orders" at bounding box center [235, 202] width 69 height 9
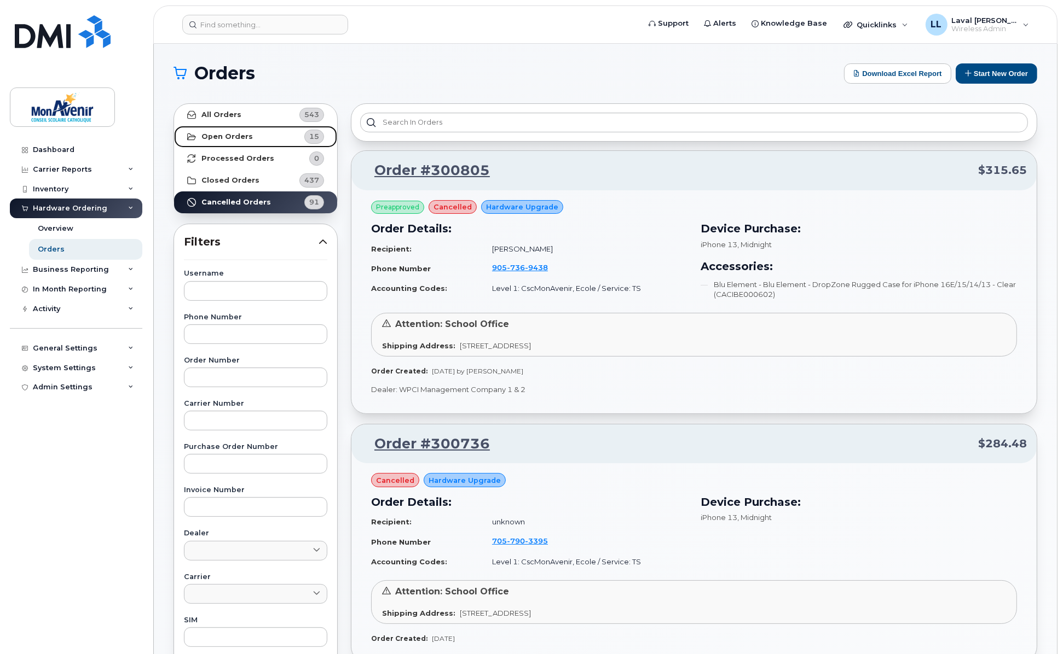
click at [221, 136] on strong "Open Orders" at bounding box center [226, 136] width 51 height 9
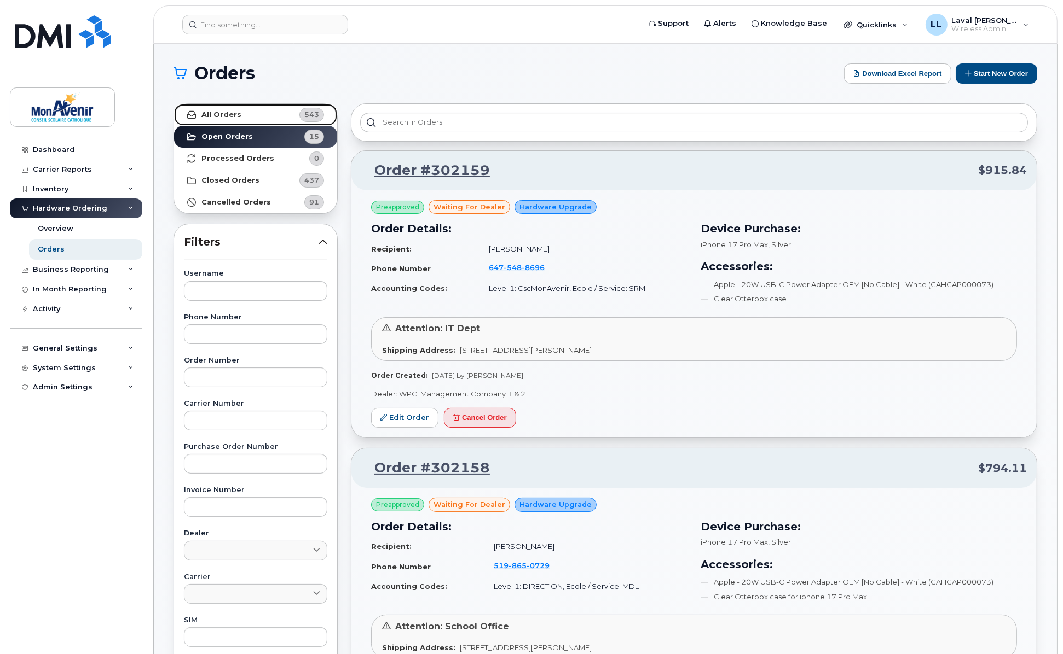
click at [214, 114] on strong "All Orders" at bounding box center [221, 115] width 40 height 9
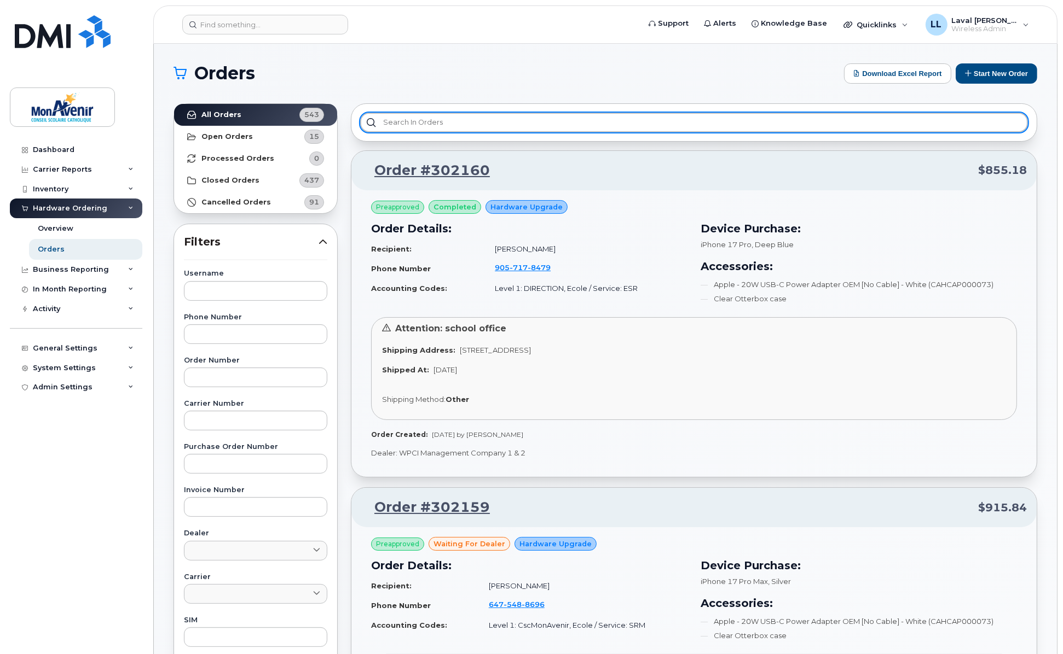
click at [408, 121] on input "text" at bounding box center [694, 123] width 668 height 20
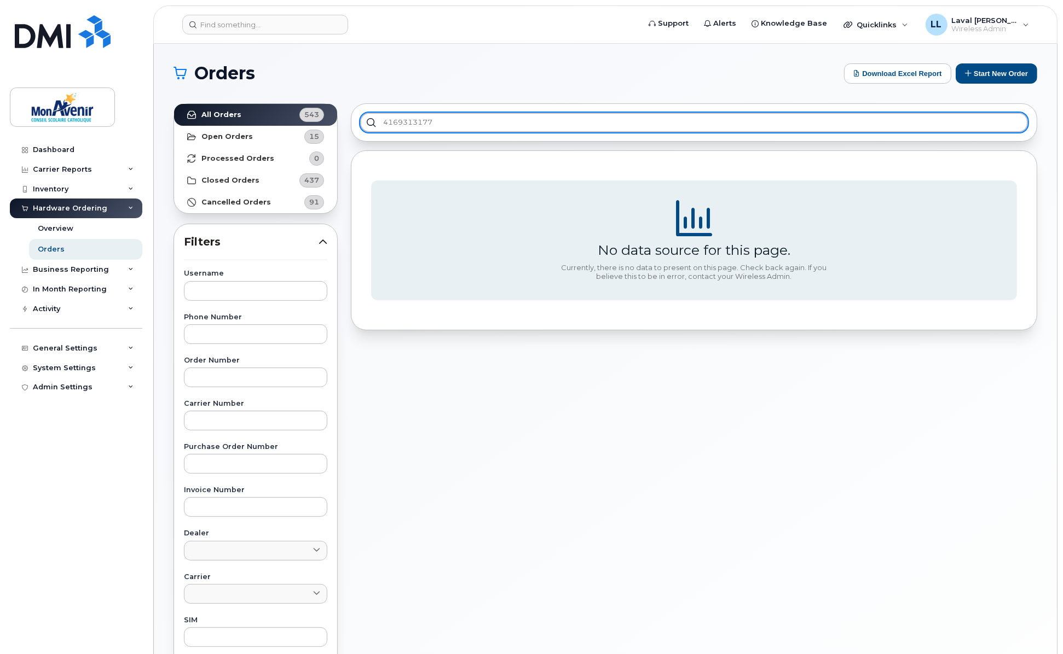
drag, startPoint x: 440, startPoint y: 119, endPoint x: 318, endPoint y: 132, distance: 123.2
click at [314, 132] on div "All Orders 543 Open Orders 15 Processed Orders 0 Closed Orders 437 Cancelled Or…" at bounding box center [605, 481] width 877 height 769
paste input "5195034862"
type input "5195034862"
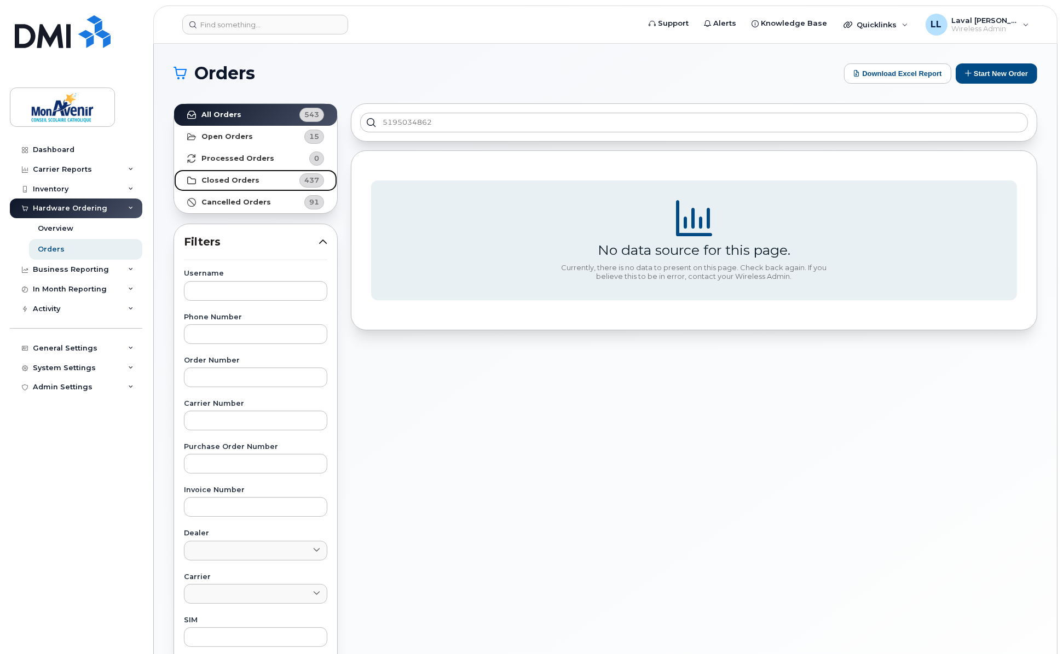
click at [225, 178] on strong "Closed Orders" at bounding box center [230, 180] width 58 height 9
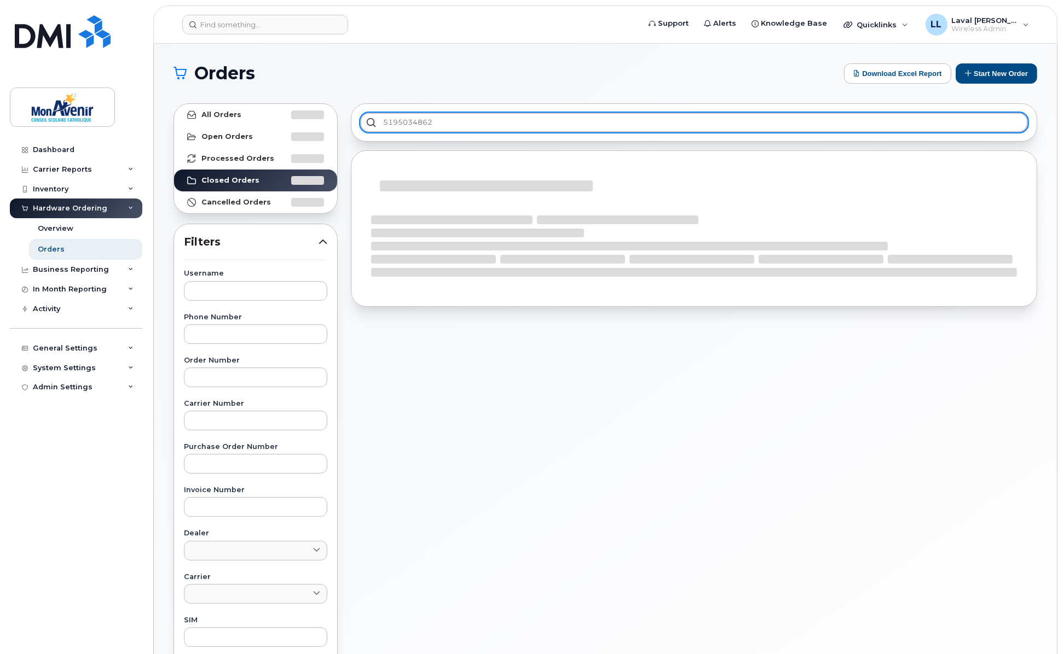
click at [436, 119] on input "5195034862" at bounding box center [694, 123] width 668 height 20
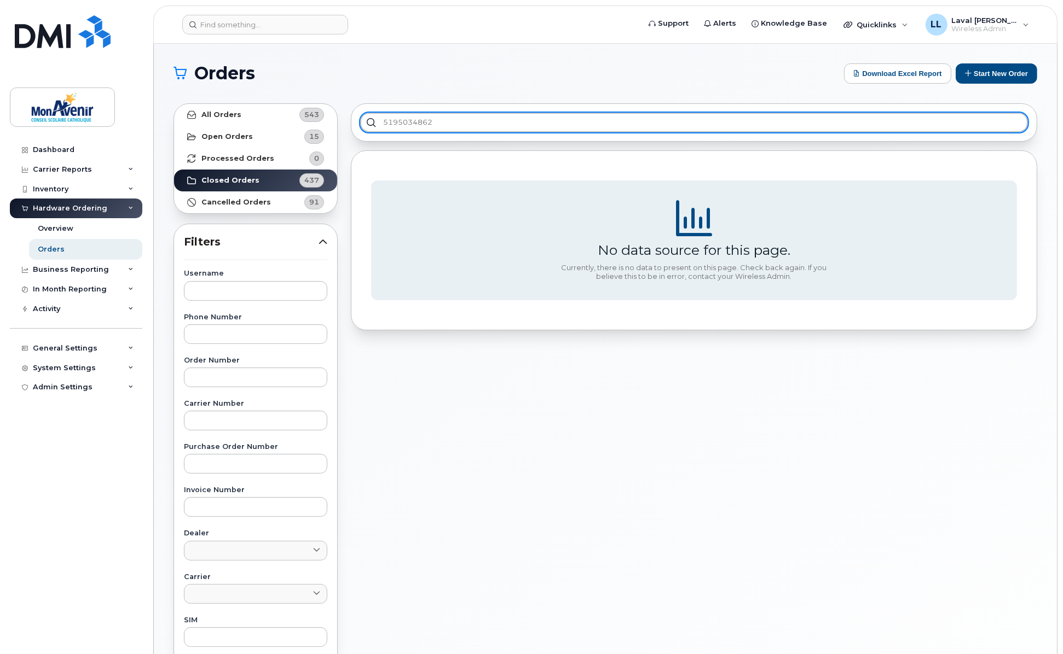
drag, startPoint x: 454, startPoint y: 123, endPoint x: 300, endPoint y: 135, distance: 154.8
click at [266, 135] on div "All Orders 543 Open Orders 15 Processed Orders 0 Closed Orders 437 Cancelled Or…" at bounding box center [605, 481] width 877 height 769
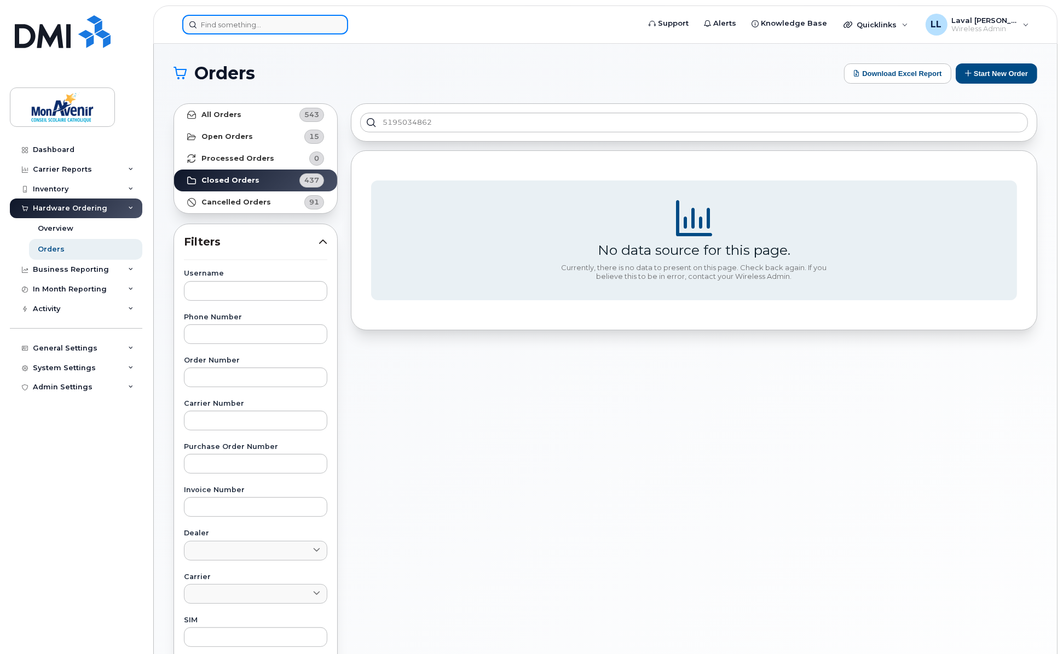
click at [269, 19] on input at bounding box center [265, 25] width 166 height 20
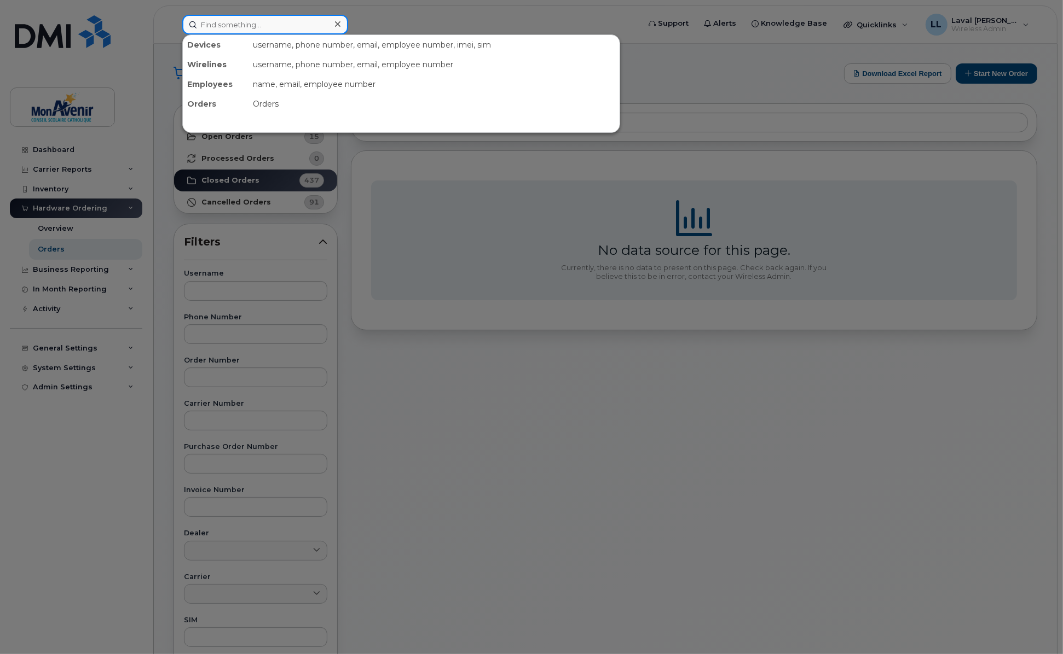
paste input "5195034862"
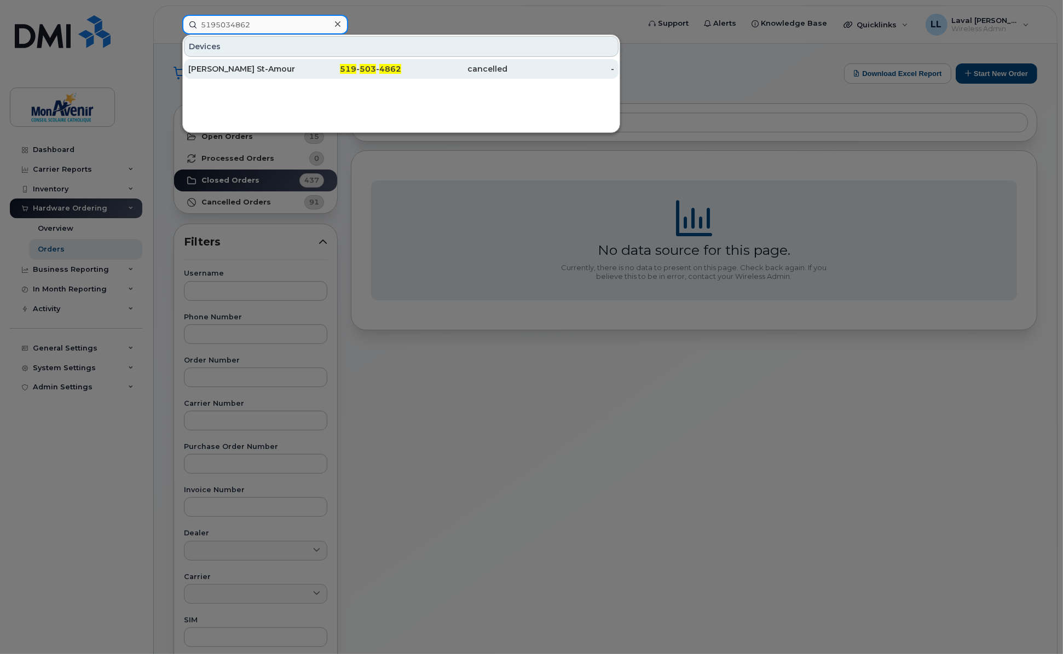
type input "5195034862"
click at [249, 66] on div "Jean-Paul St-Amour" at bounding box center [241, 68] width 107 height 11
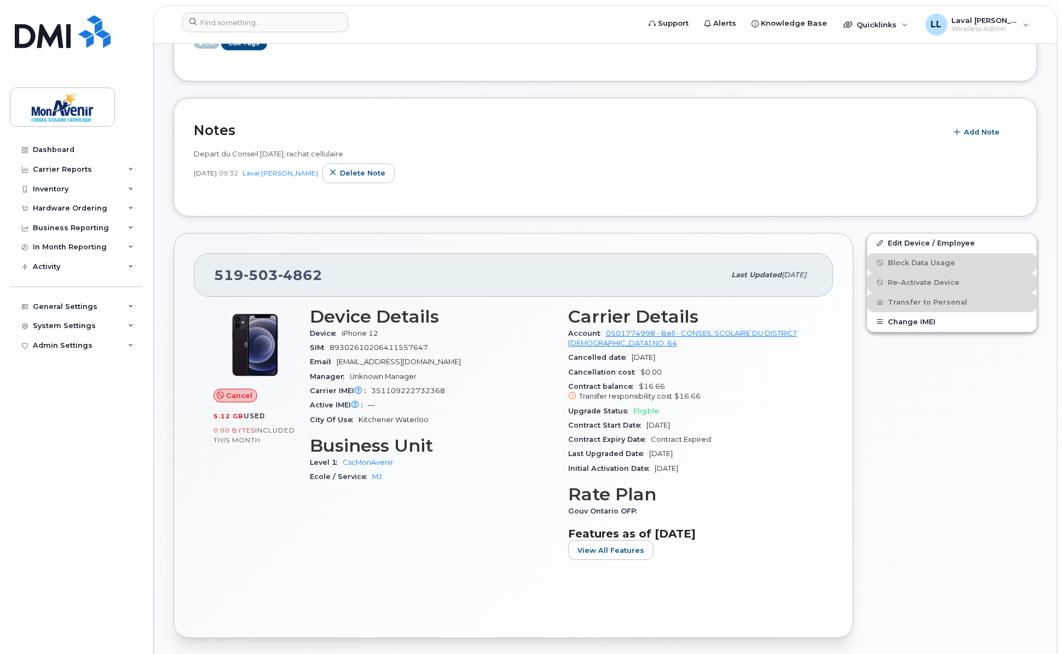
scroll to position [243, 0]
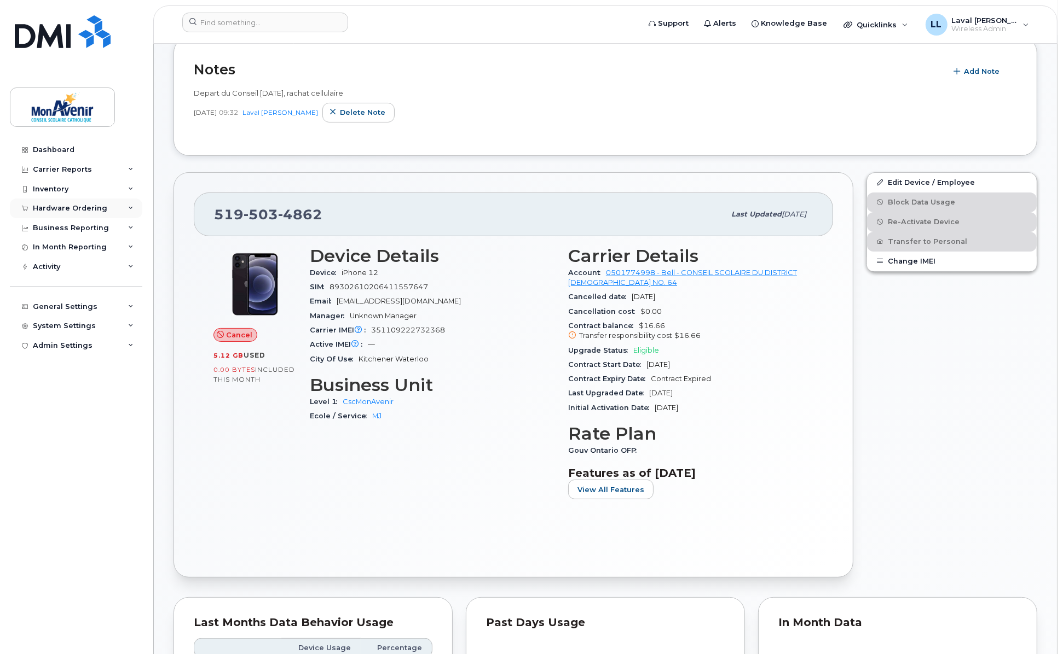
click at [59, 203] on div "Hardware Ordering" at bounding box center [76, 209] width 132 height 20
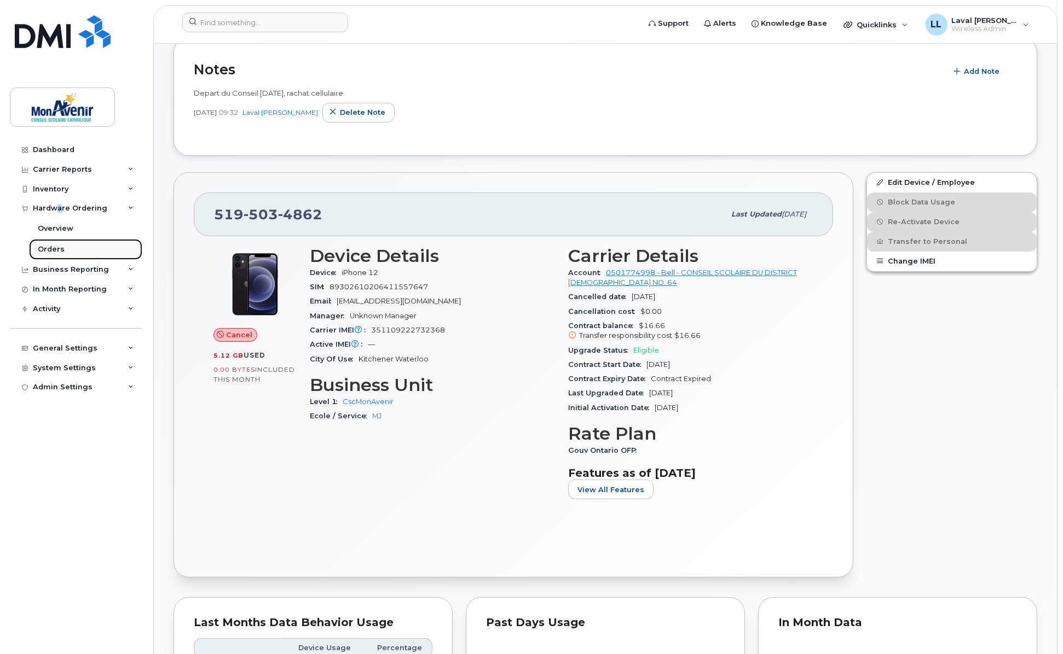
click at [54, 243] on link "Orders" at bounding box center [85, 249] width 113 height 21
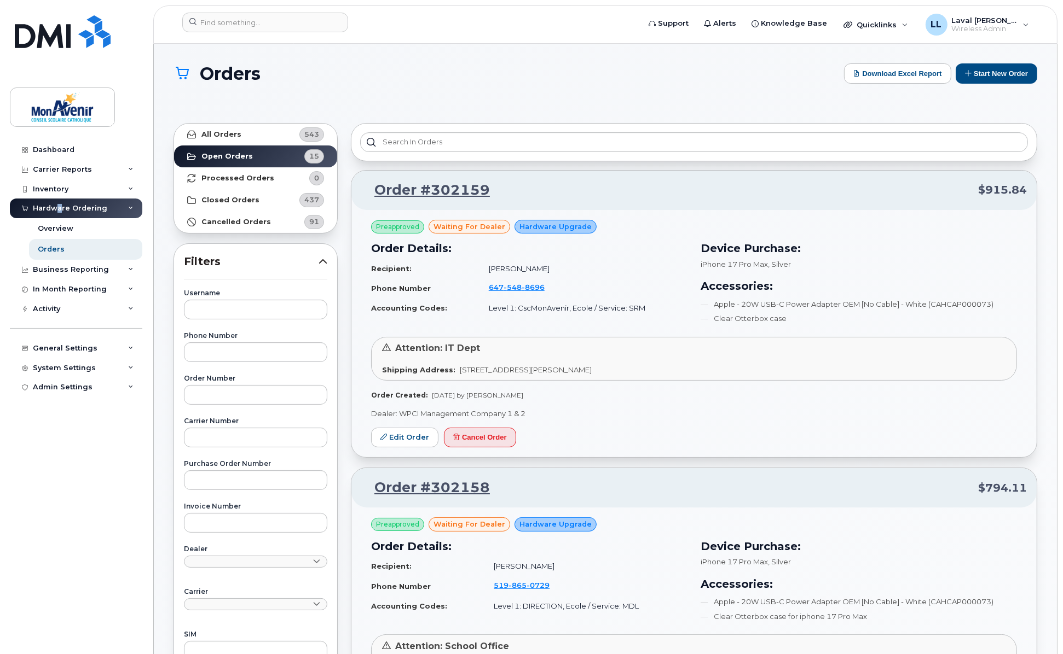
click at [411, 177] on div "Order #302159 $915.84" at bounding box center [693, 190] width 685 height 39
click at [410, 186] on link "Order #302159" at bounding box center [425, 191] width 129 height 20
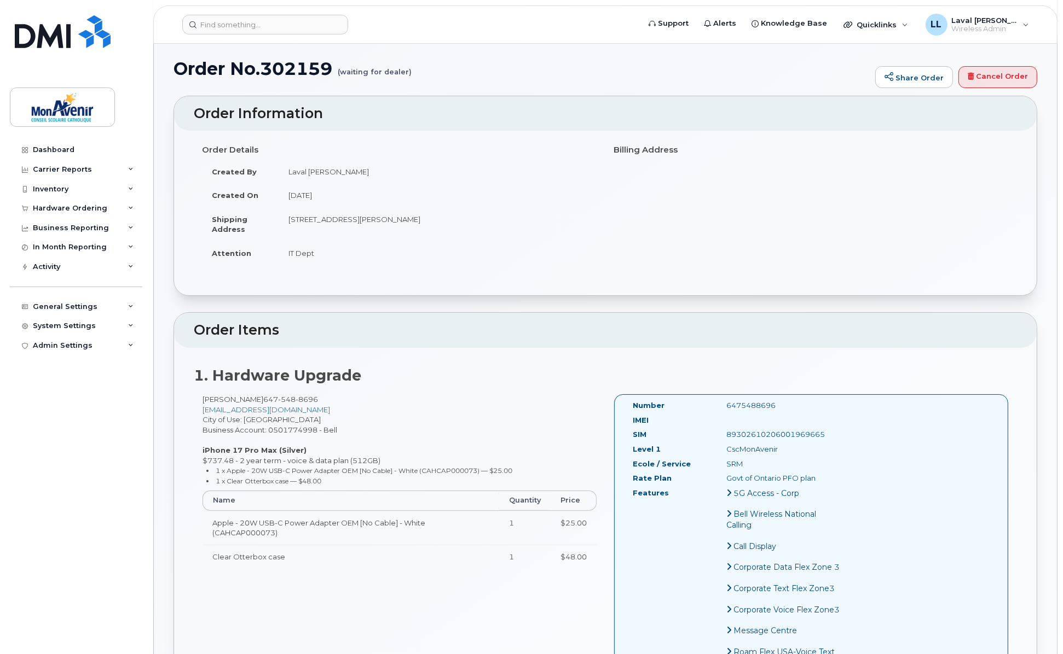
scroll to position [121, 0]
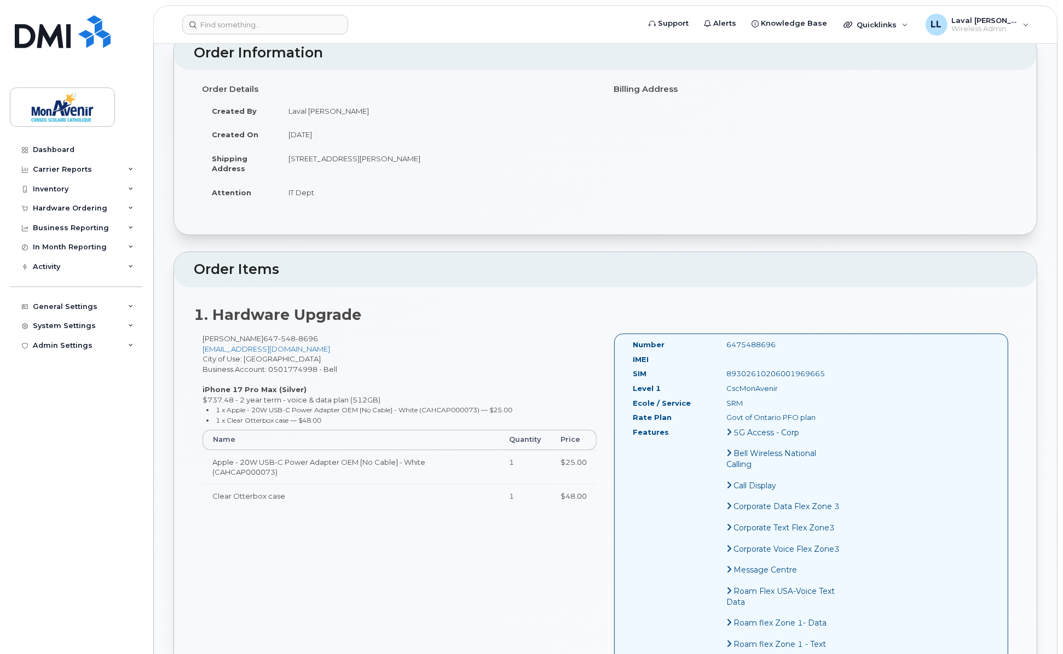
drag, startPoint x: 827, startPoint y: 376, endPoint x: 709, endPoint y: 378, distance: 118.7
click at [709, 378] on div "Number 6475488696 IMEI SIM [TECHNICAL_ID] Level 1 [GEOGRAPHIC_DATA] Ecole / Ser…" at bounding box center [811, 637] width 394 height 607
copy div "89302610206001969665"
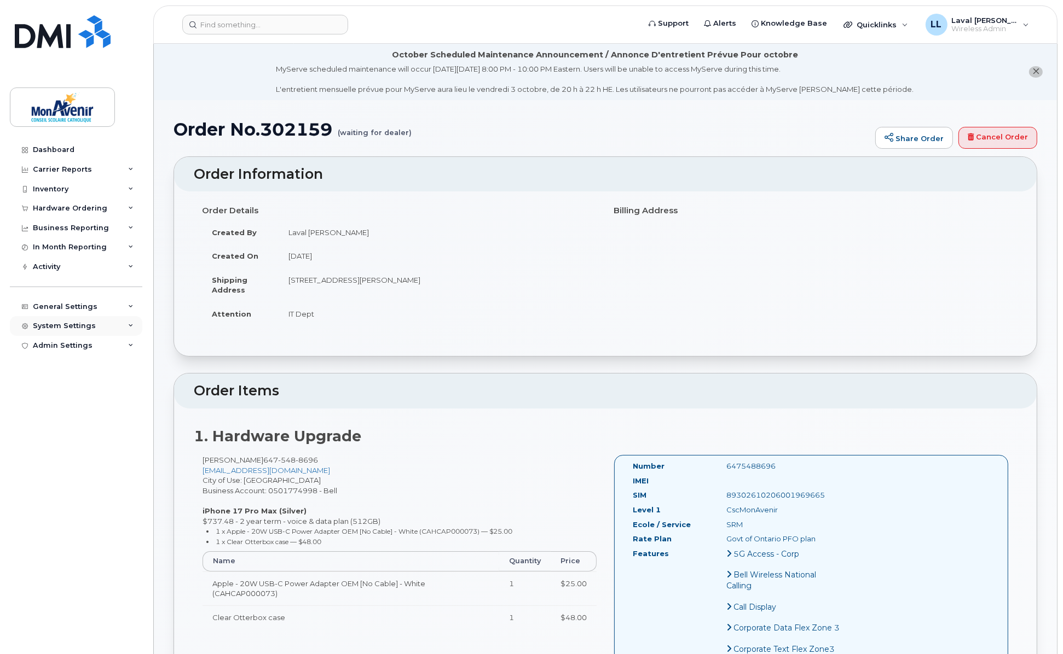
click at [63, 325] on div "System Settings" at bounding box center [64, 326] width 63 height 9
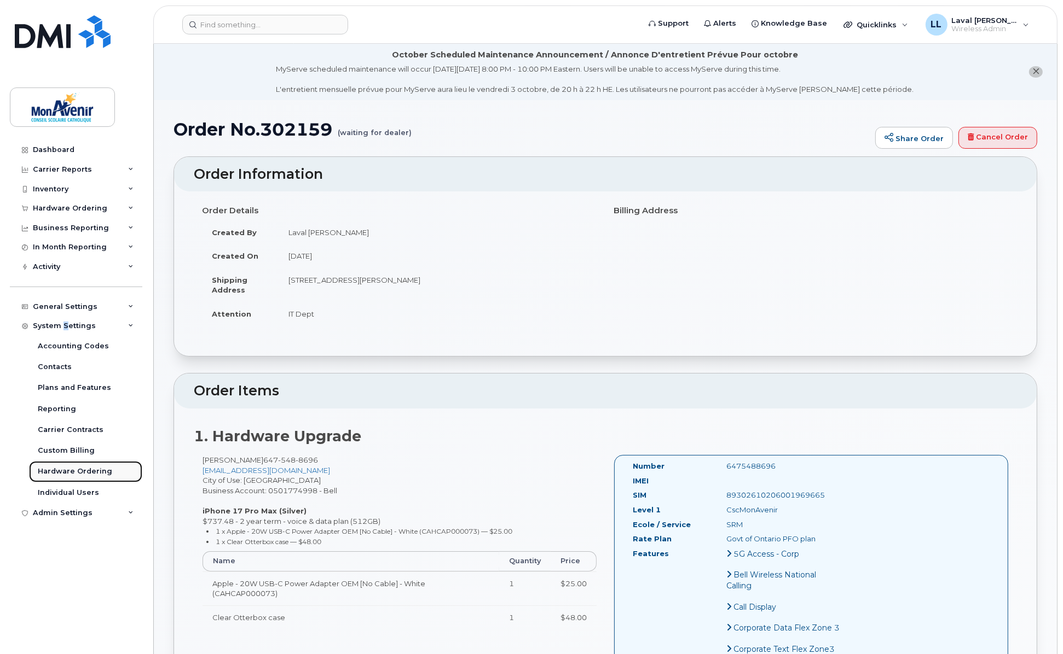
click at [79, 468] on div "Hardware Ordering" at bounding box center [75, 472] width 74 height 10
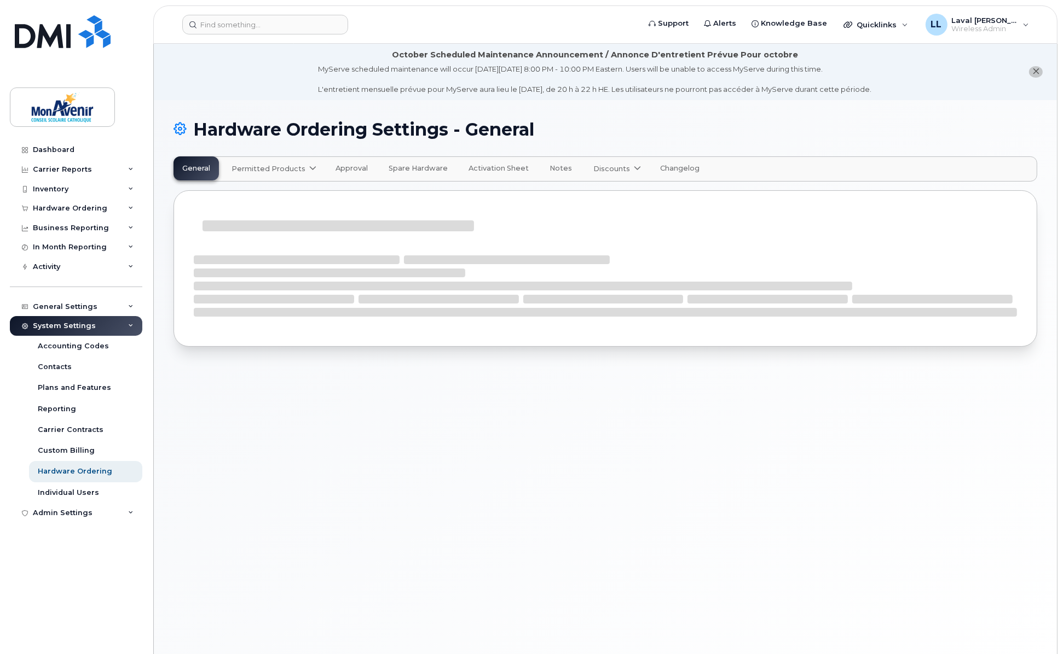
select select "admins"
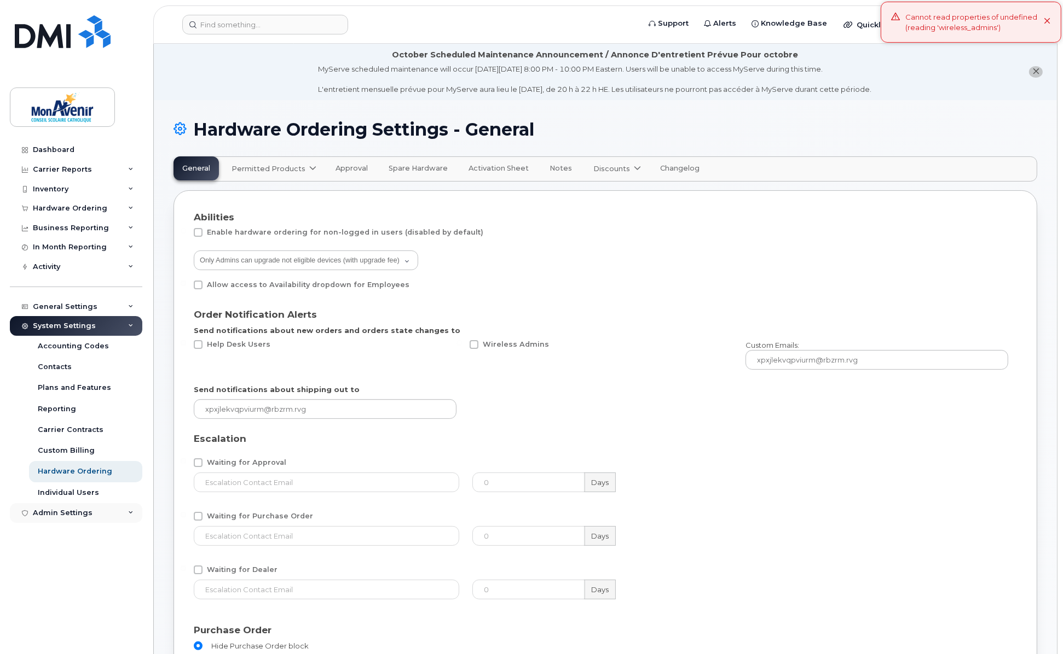
click at [73, 511] on div "Admin Settings" at bounding box center [63, 513] width 60 height 9
click at [71, 206] on div "Hardware Ordering" at bounding box center [70, 208] width 74 height 9
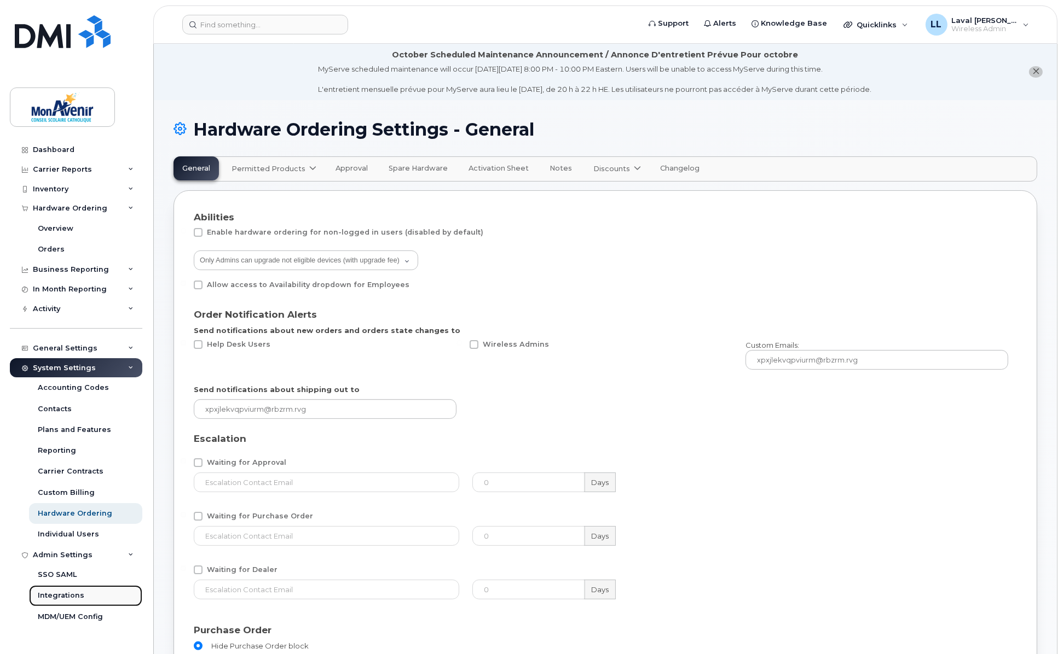
click at [62, 594] on div "Integrations" at bounding box center [61, 596] width 47 height 10
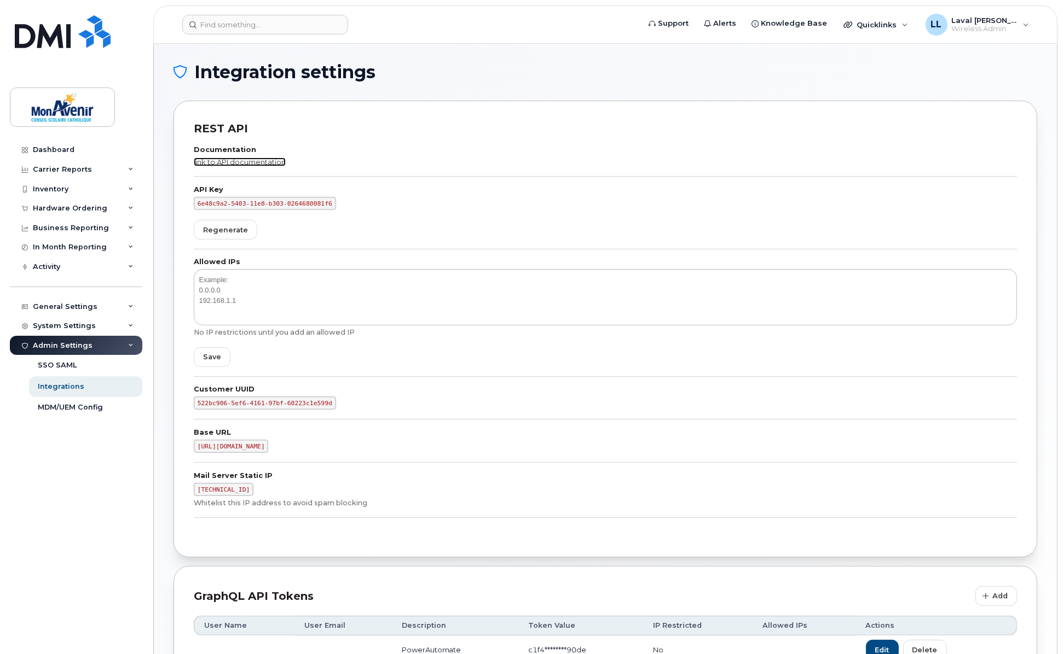
click at [269, 161] on link "link to API documentation" at bounding box center [240, 162] width 92 height 9
click at [54, 211] on div "Hardware Ordering" at bounding box center [70, 208] width 74 height 9
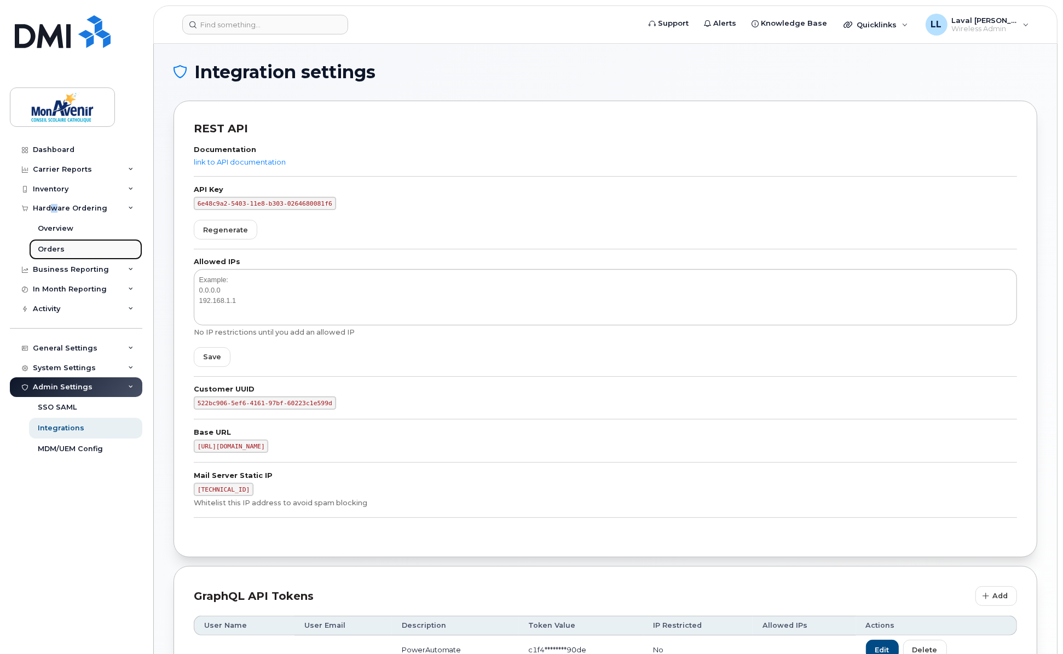
click at [53, 248] on div "Orders" at bounding box center [51, 250] width 27 height 10
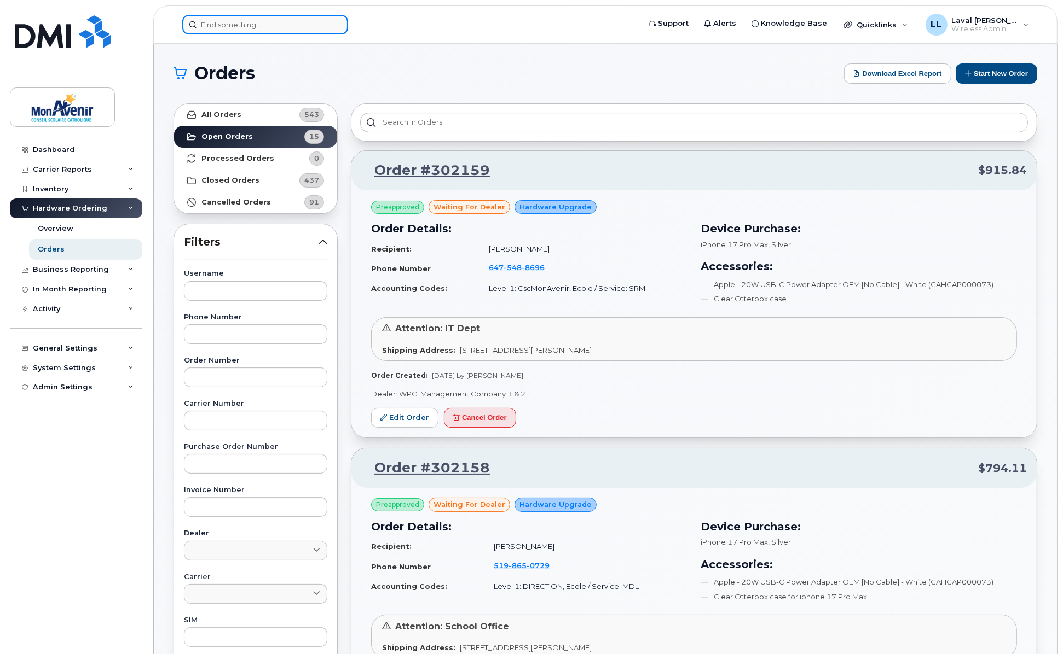
click at [296, 25] on input at bounding box center [265, 25] width 166 height 20
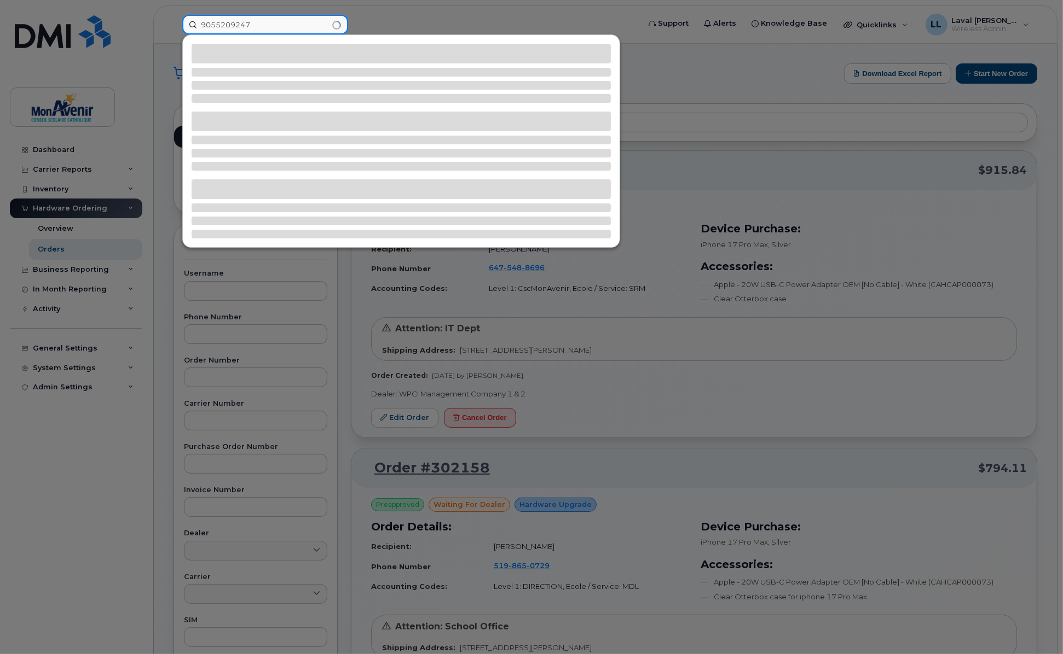
type input "9055209247"
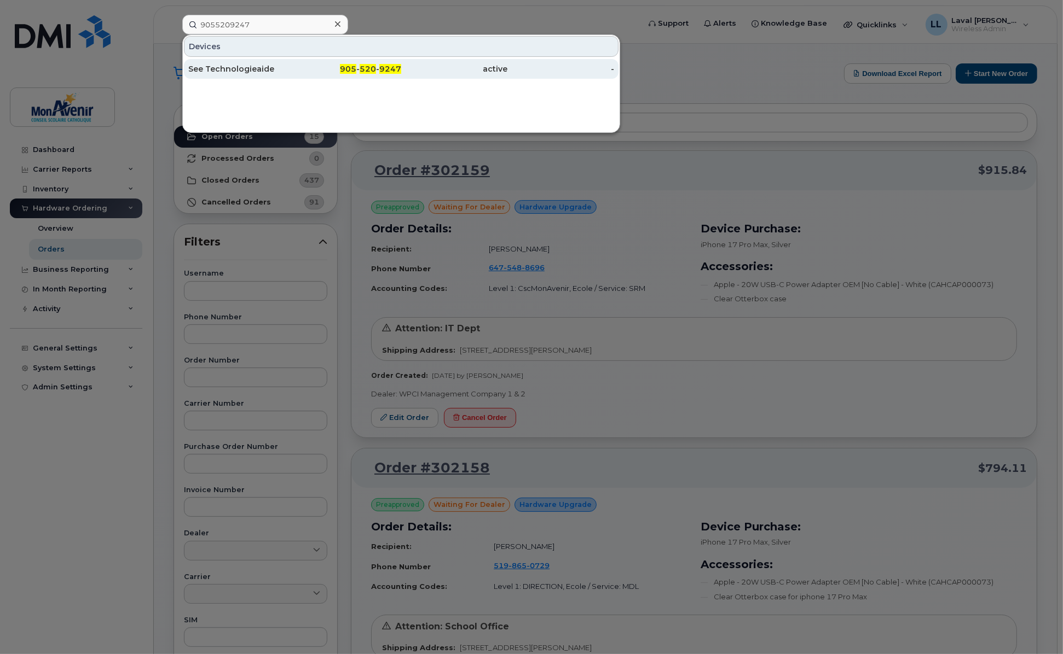
click at [259, 68] on div "See Technologieaide" at bounding box center [241, 68] width 107 height 11
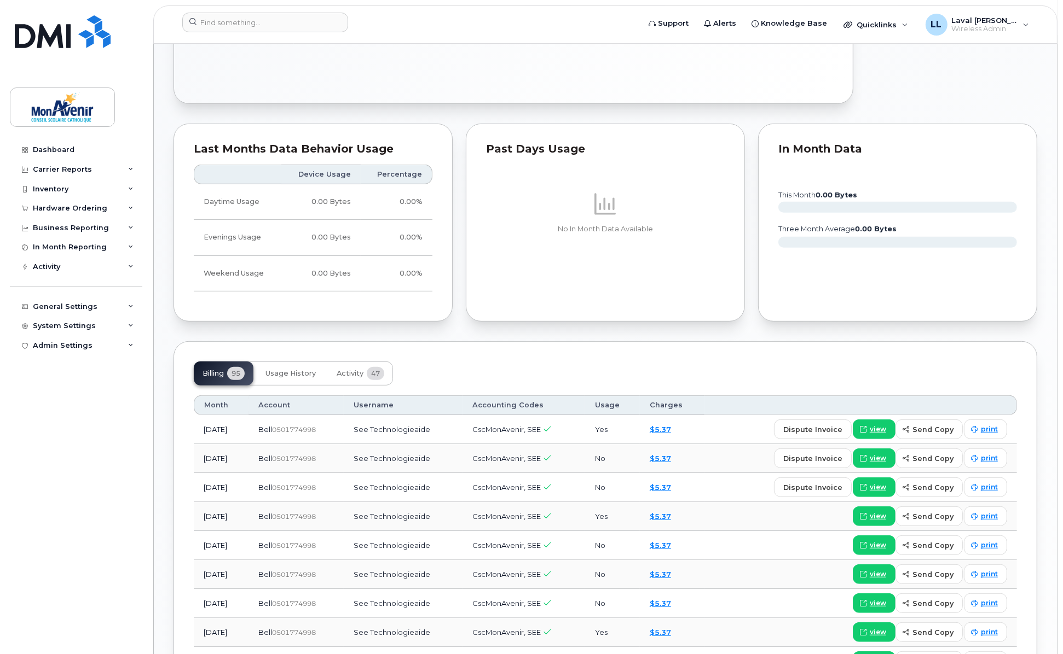
scroll to position [608, 0]
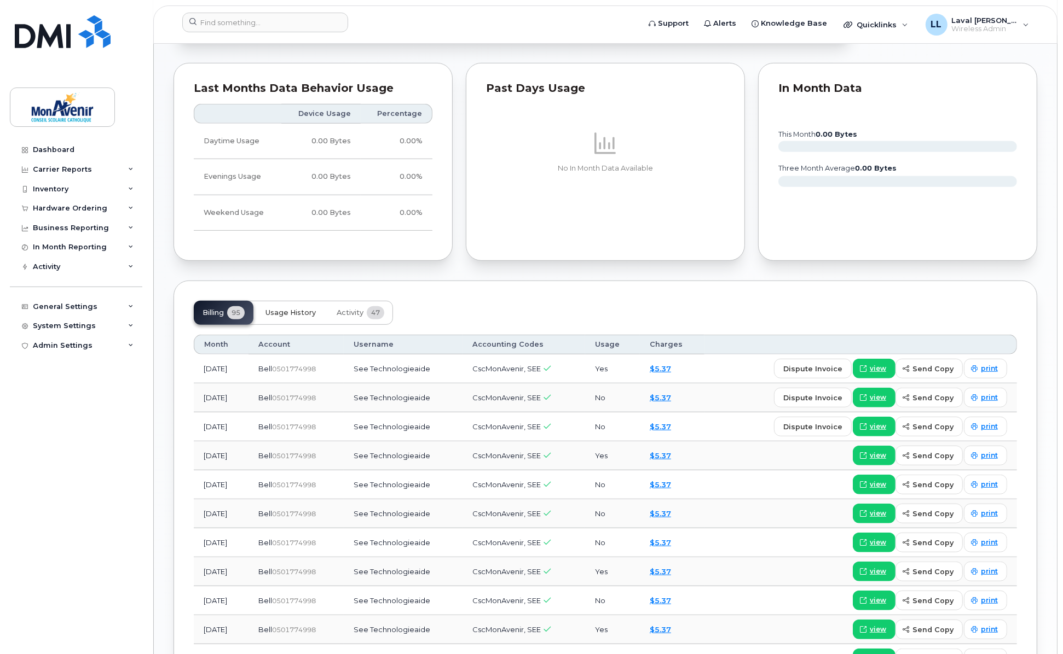
click at [298, 316] on span "Usage History" at bounding box center [290, 313] width 50 height 9
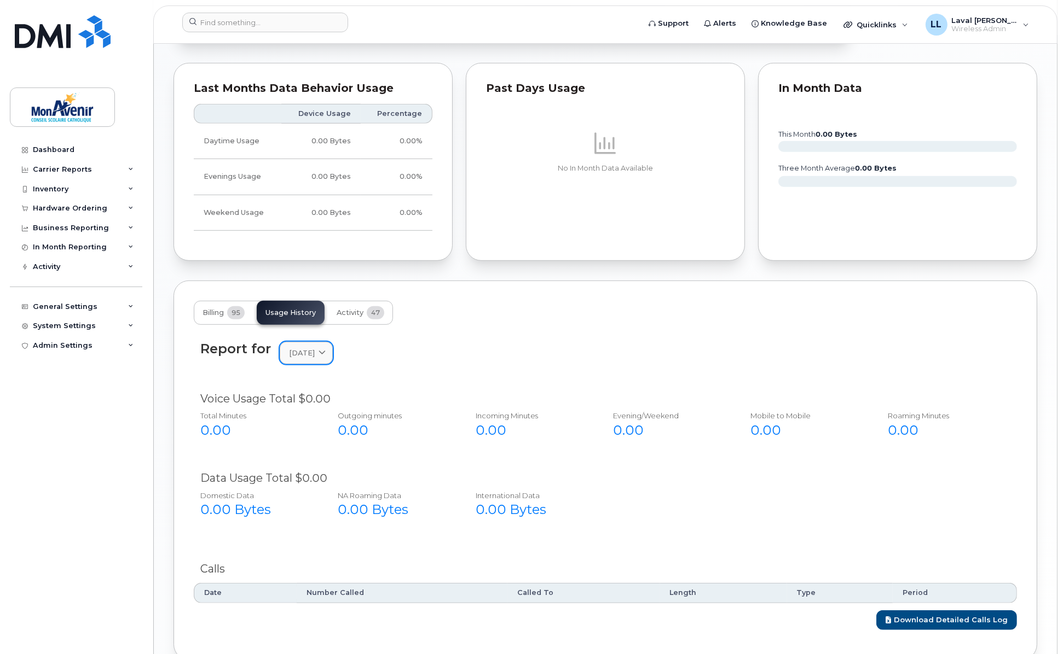
click at [326, 352] on icon at bounding box center [321, 353] width 7 height 7
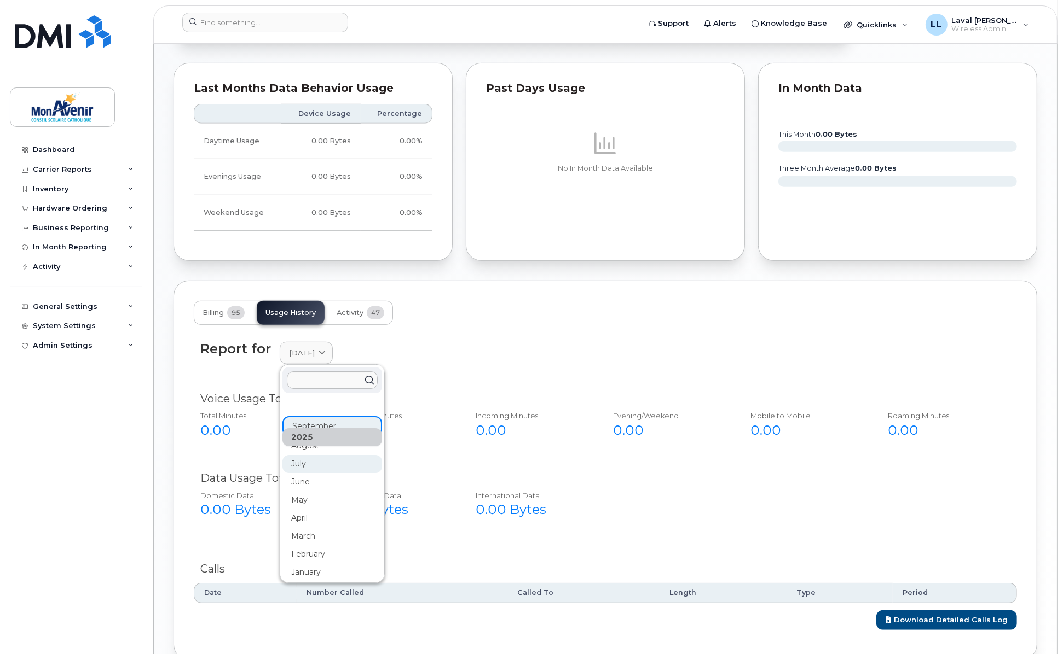
click at [316, 460] on div "July" at bounding box center [332, 464] width 100 height 18
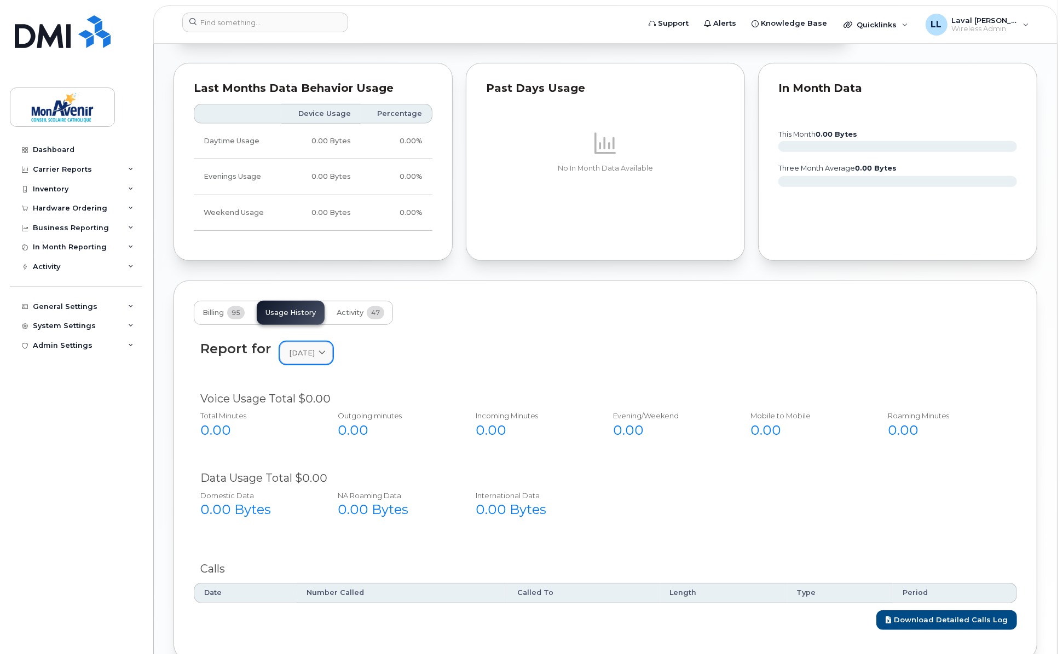
click at [332, 359] on link "[DATE]" at bounding box center [306, 353] width 53 height 22
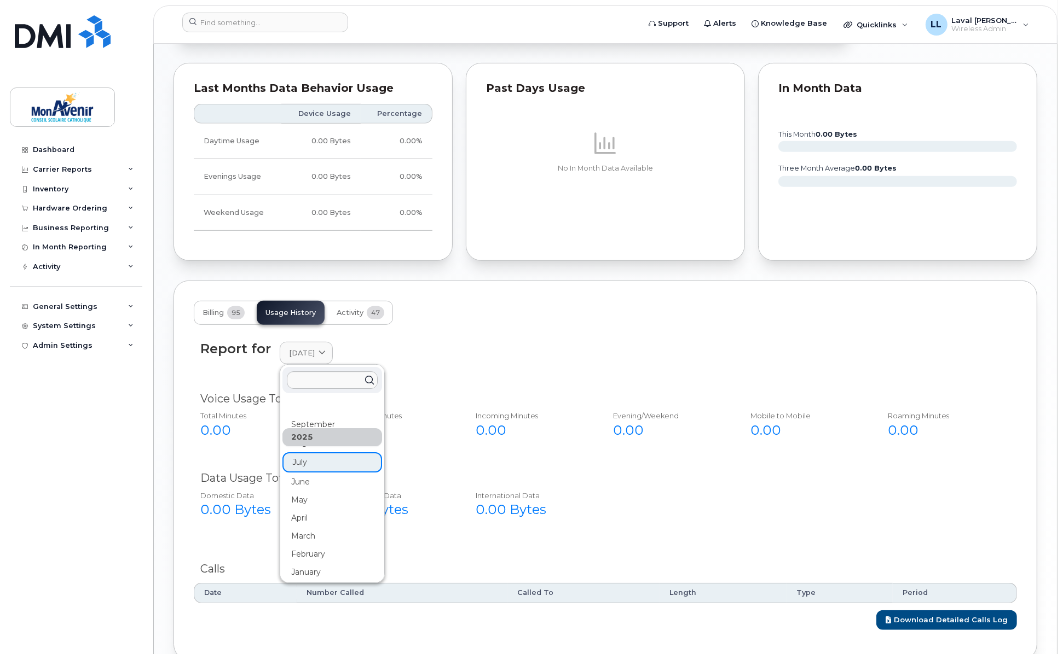
click at [299, 509] on div "April" at bounding box center [332, 518] width 100 height 18
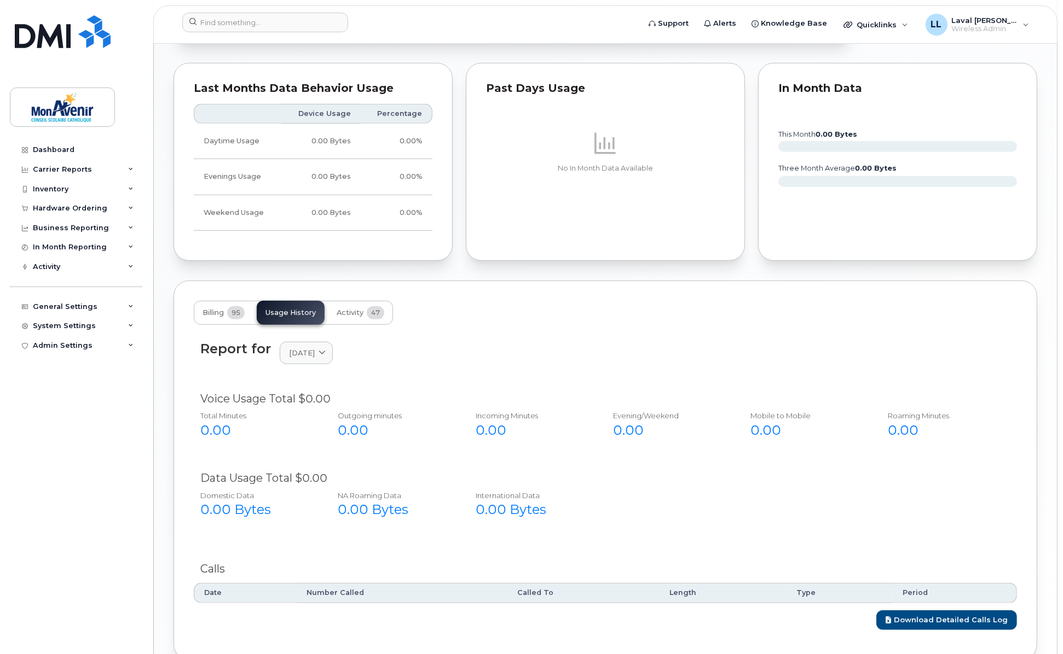
scroll to position [669, 0]
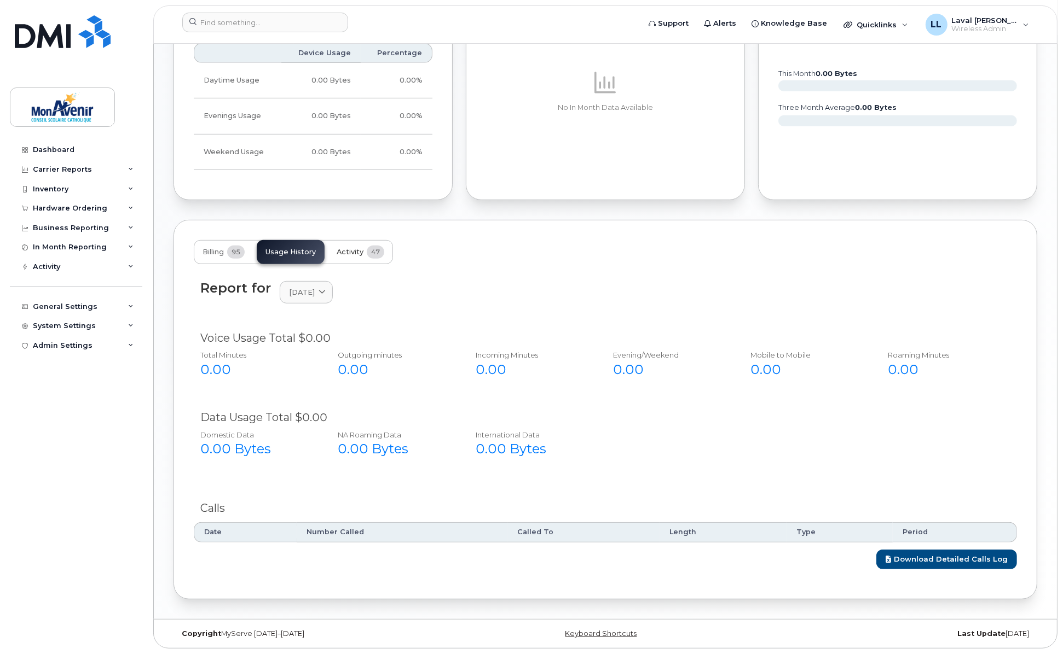
click at [359, 255] on span "Activity" at bounding box center [350, 252] width 27 height 9
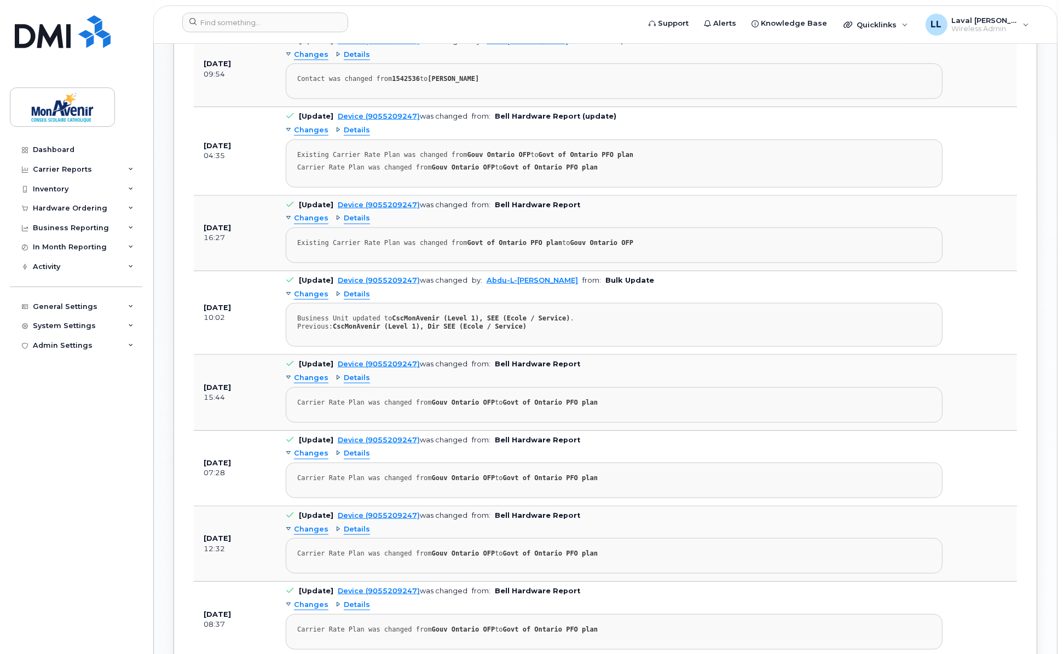
scroll to position [1034, 0]
